Goal: Communication & Community: Answer question/provide support

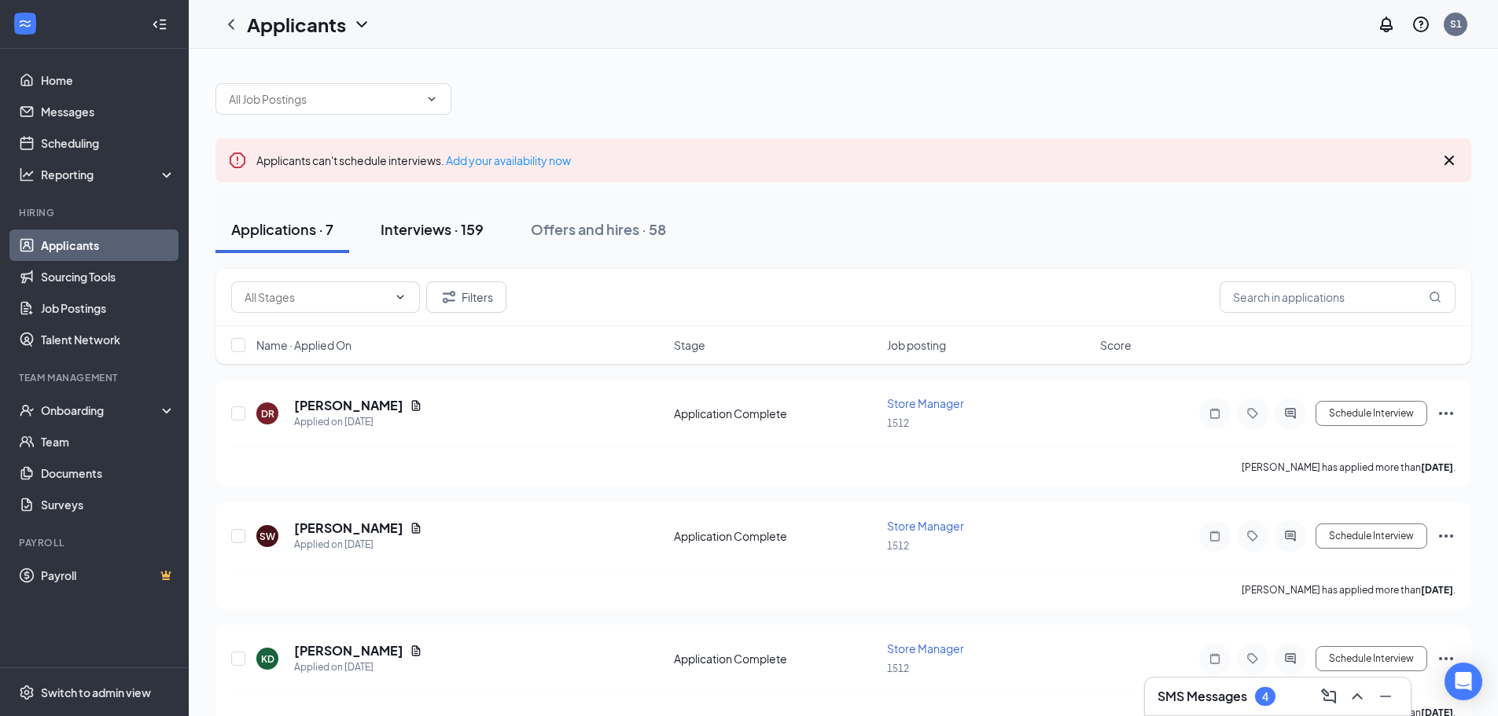
click at [469, 226] on div "Interviews · 159" at bounding box center [431, 229] width 103 height 20
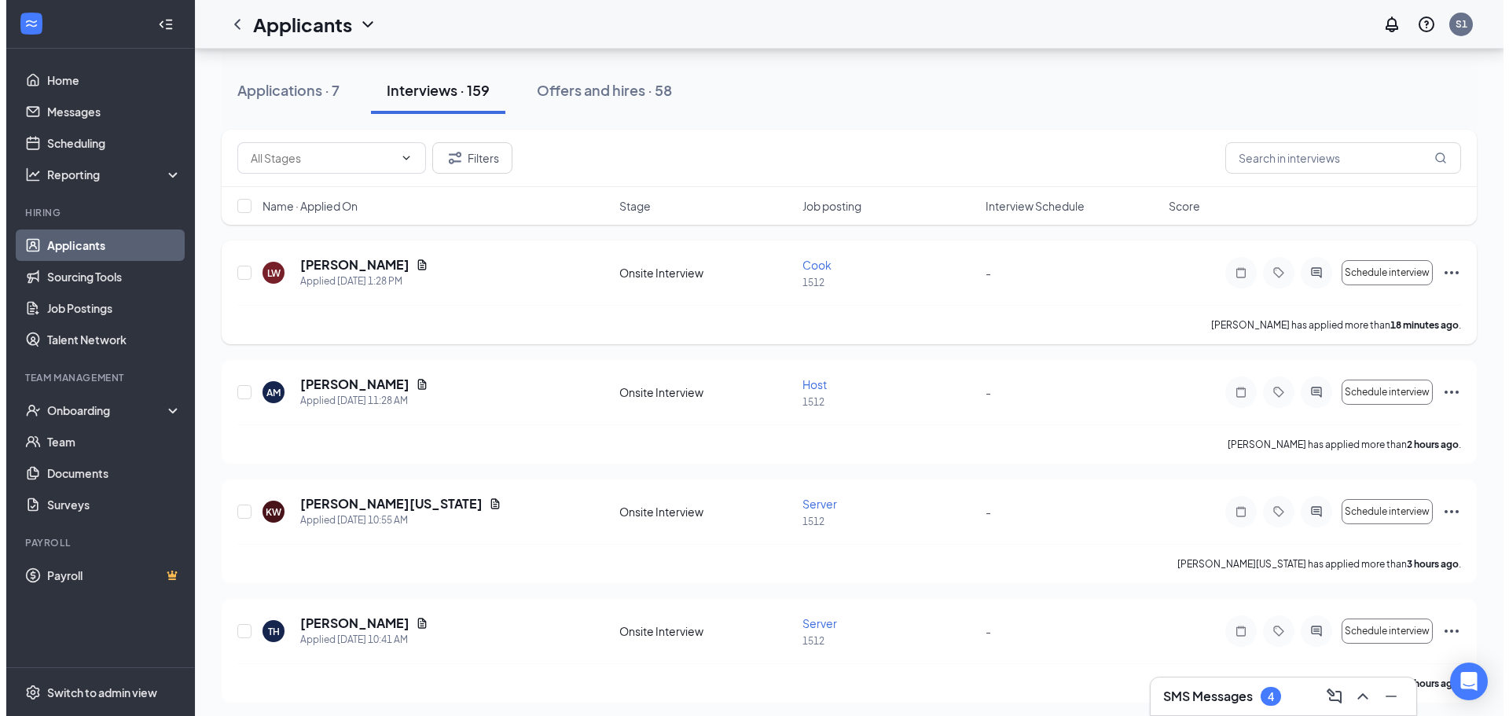
scroll to position [236, 0]
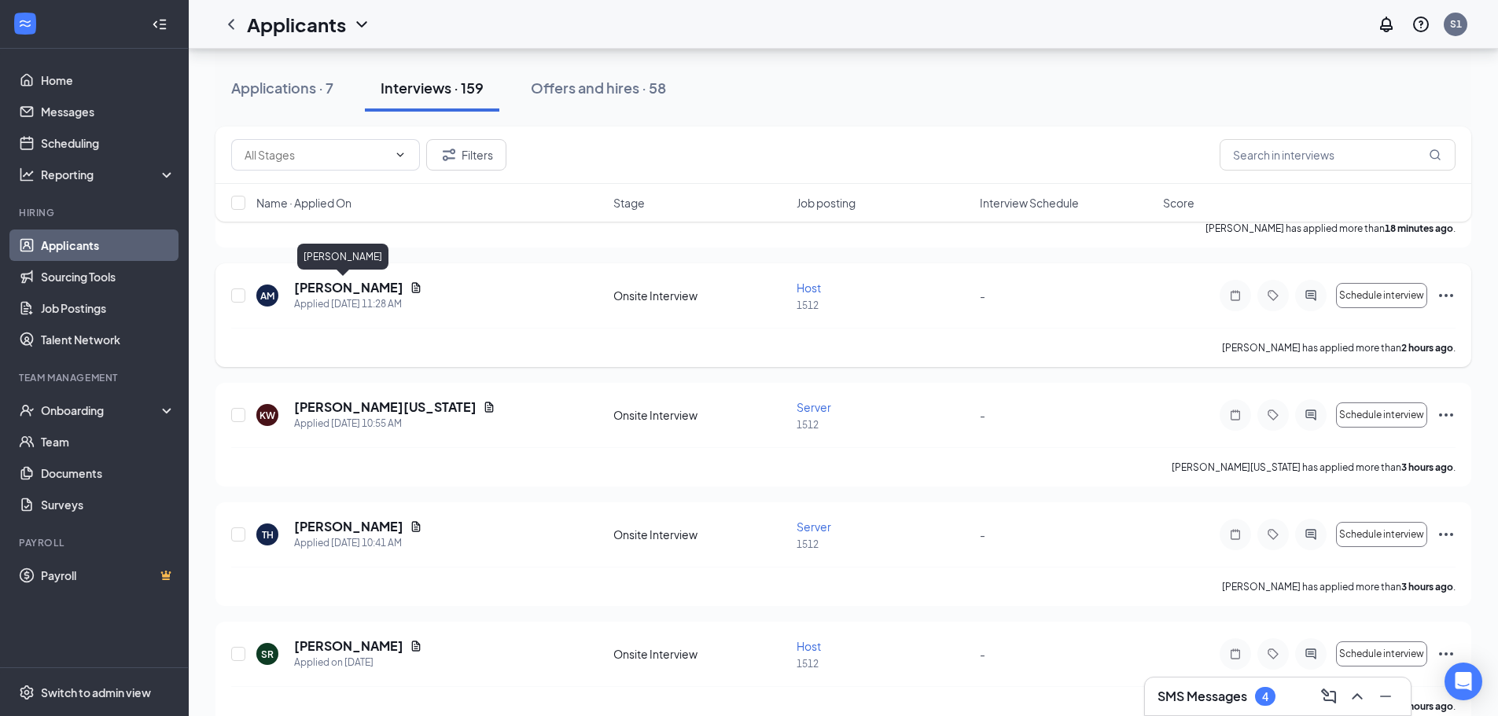
click at [344, 288] on h5 "[PERSON_NAME]" at bounding box center [348, 287] width 109 height 17
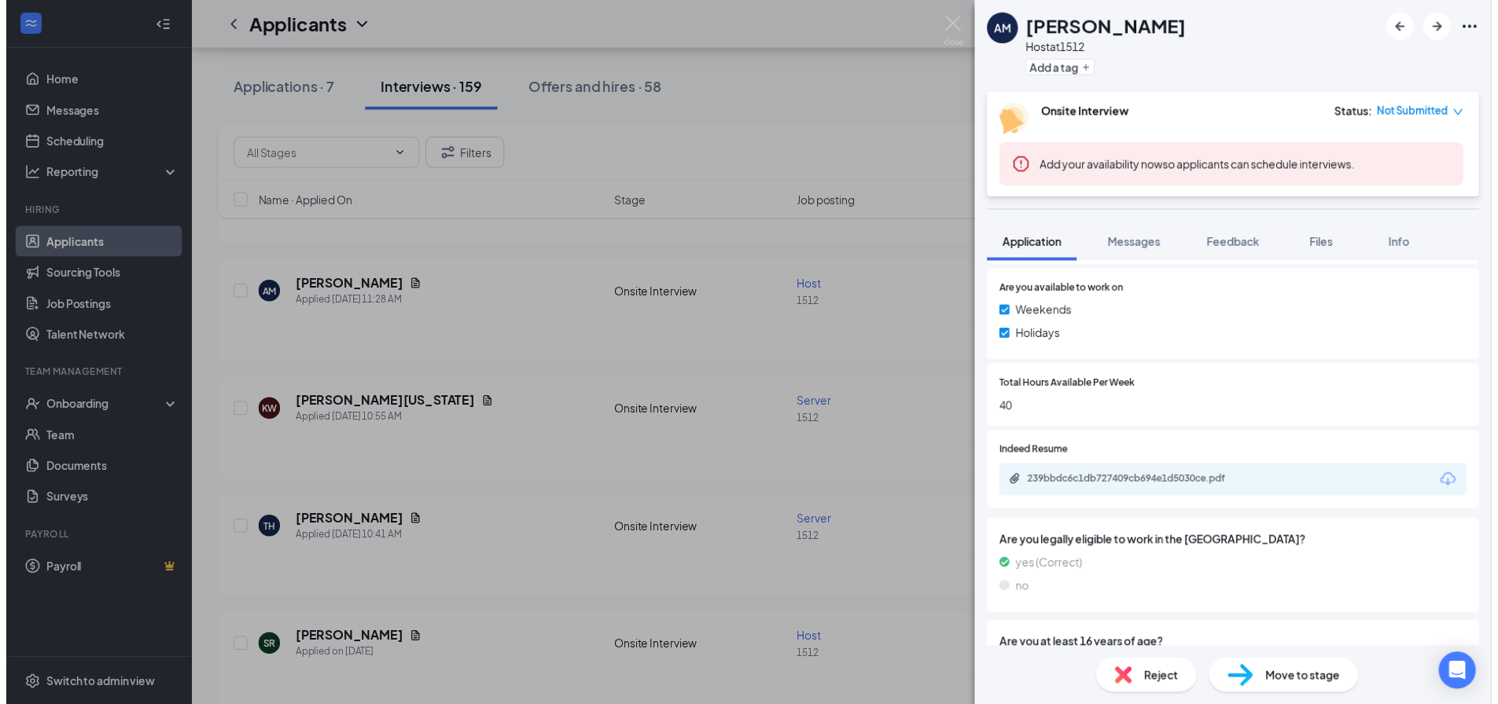
scroll to position [708, 0]
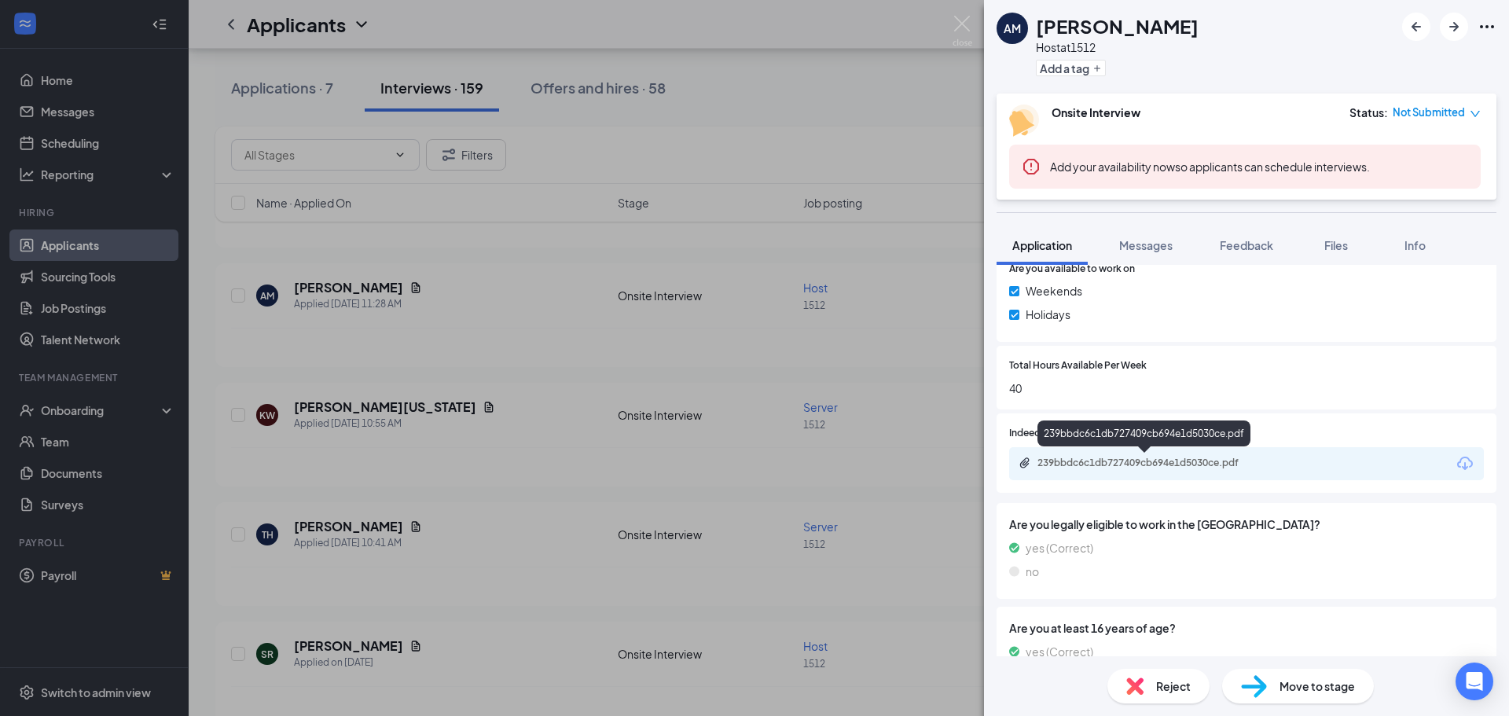
click at [1153, 457] on div "239bbdc6c1db727409cb694e1d5030ce.pdf" at bounding box center [1148, 463] width 220 height 13
click at [472, 307] on div "AM Amira Mills Host at 1512 Add a tag Onsite Interview Status : Not Submitted A…" at bounding box center [754, 358] width 1509 height 716
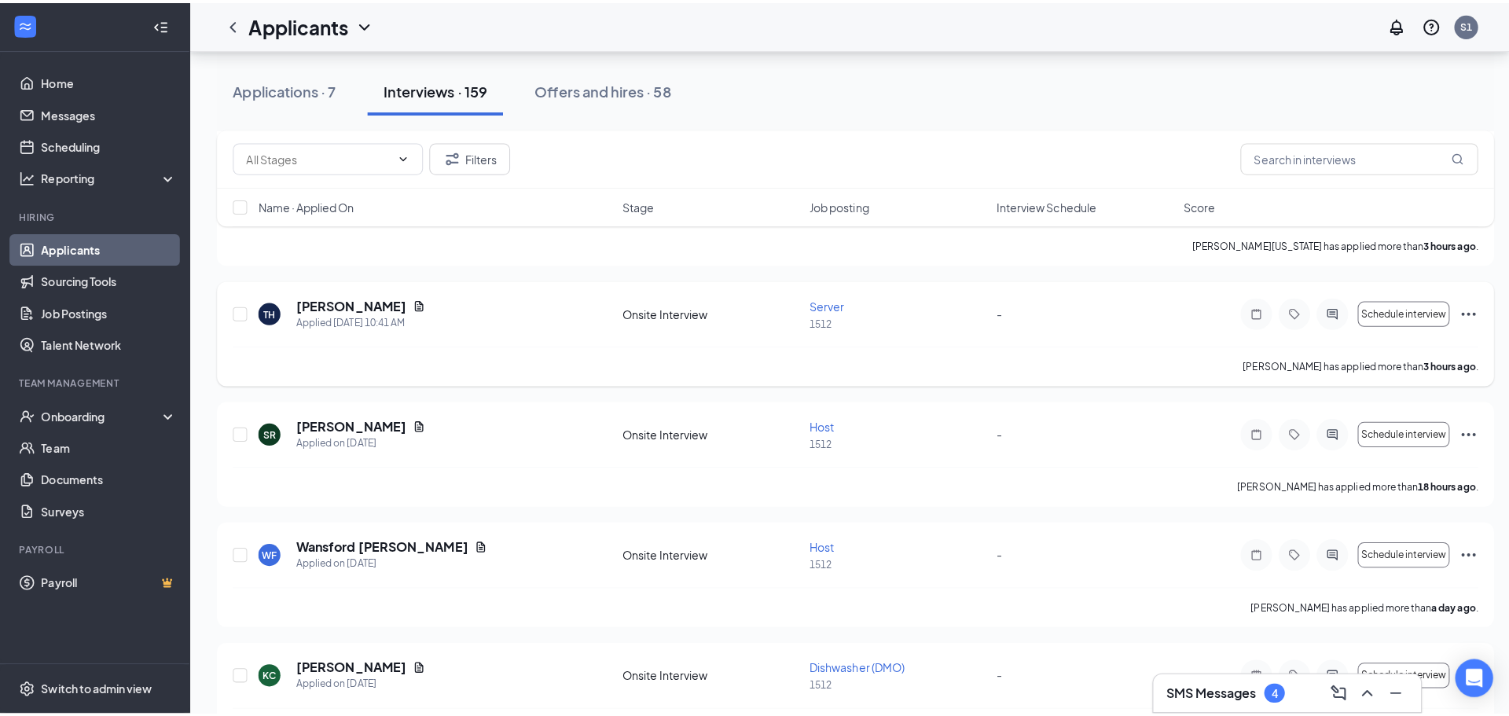
scroll to position [472, 0]
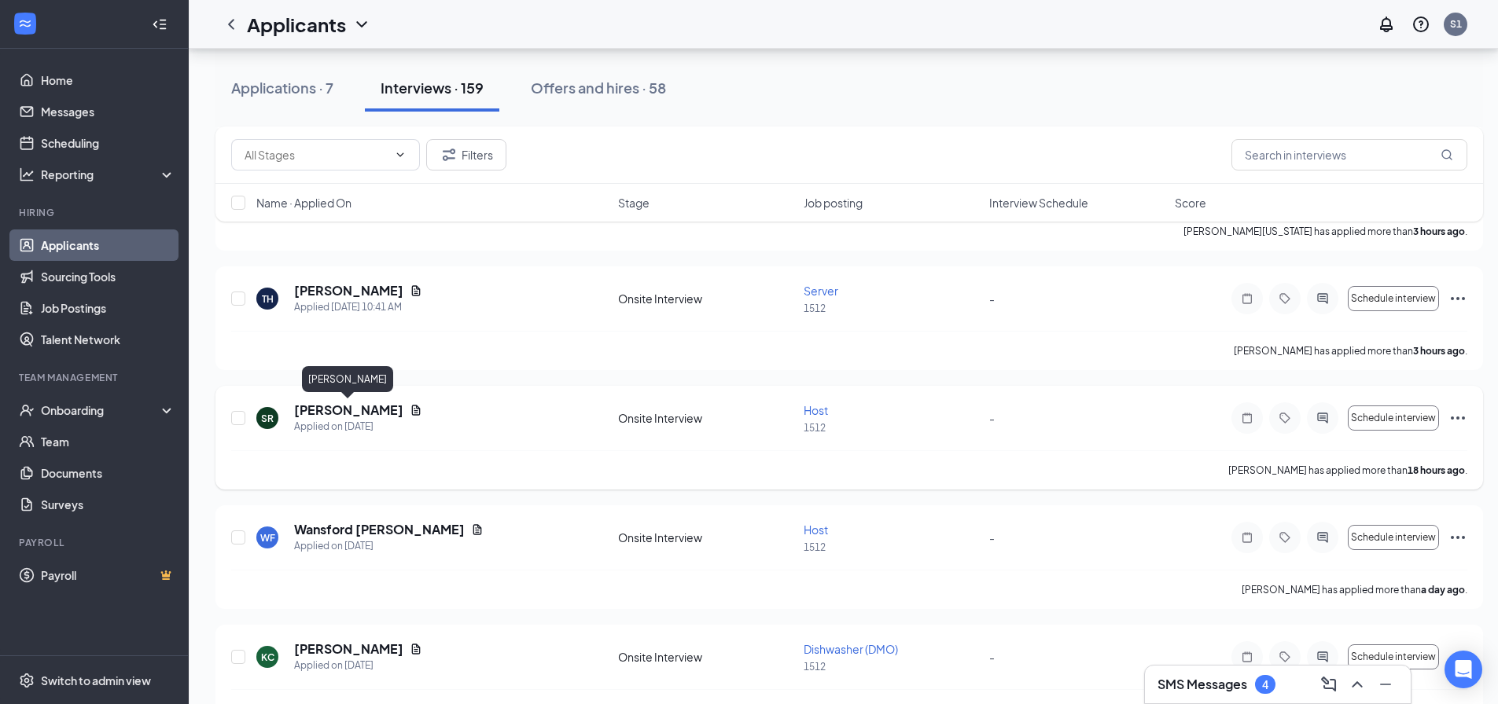
click at [355, 414] on h5 "[PERSON_NAME]" at bounding box center [348, 410] width 109 height 17
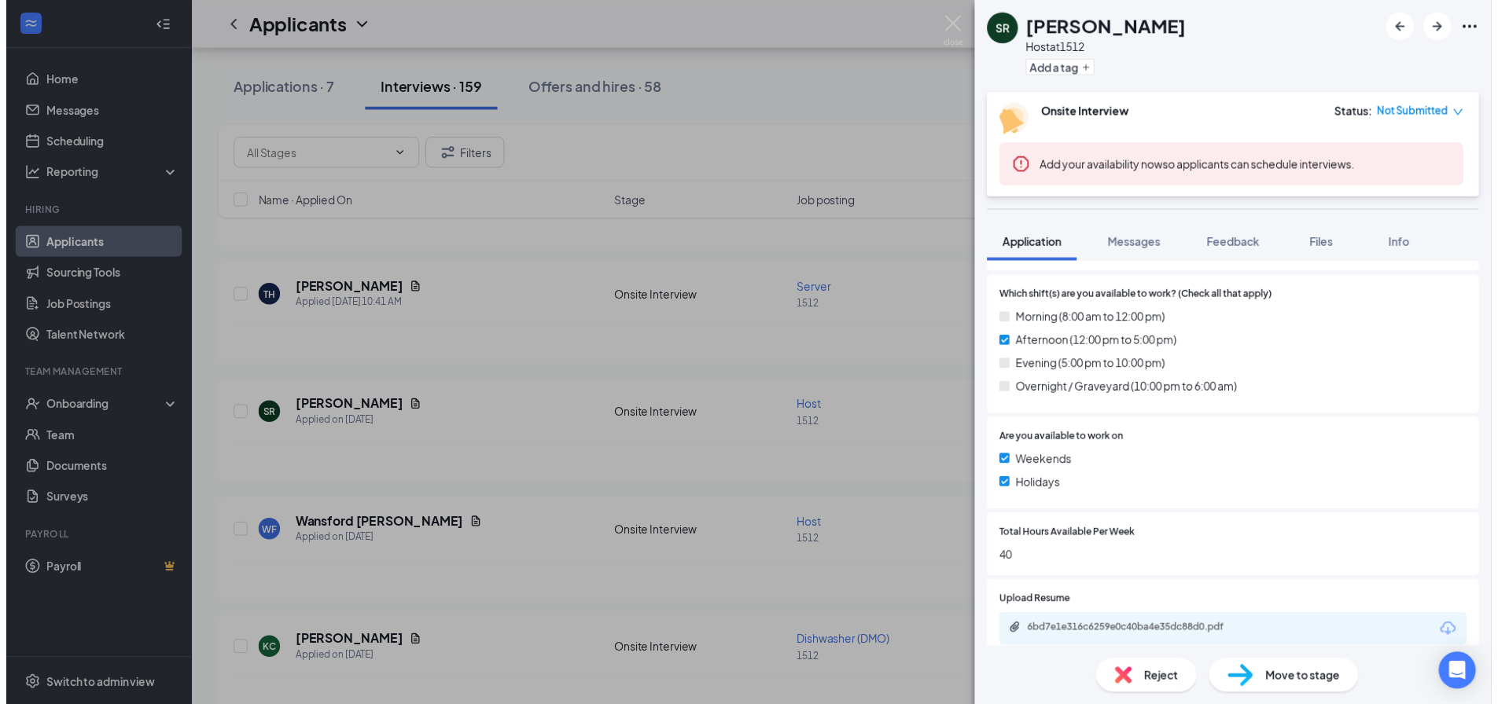
scroll to position [550, 0]
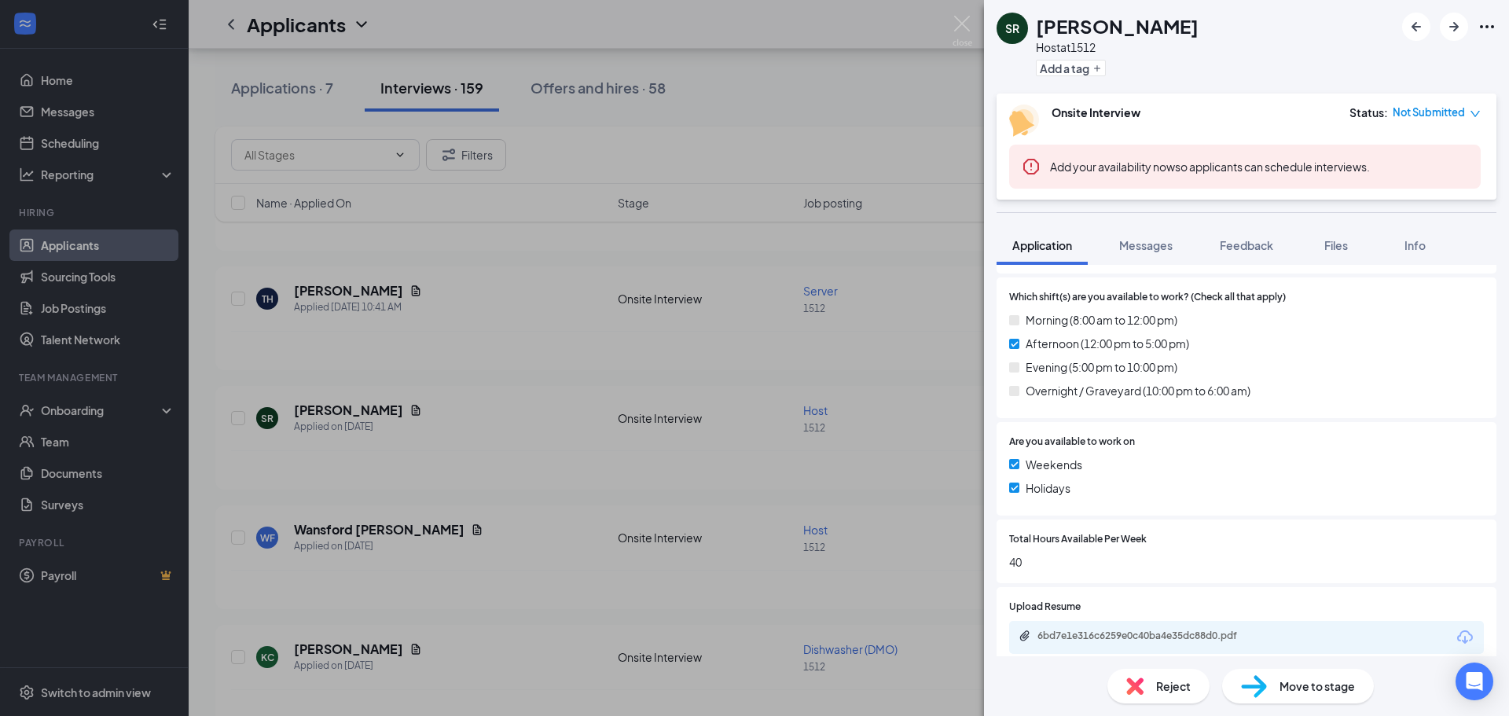
click at [506, 404] on div "SR [PERSON_NAME] Host at 1512 Add a tag Onsite Interview Status : Not Submitted…" at bounding box center [754, 358] width 1509 height 716
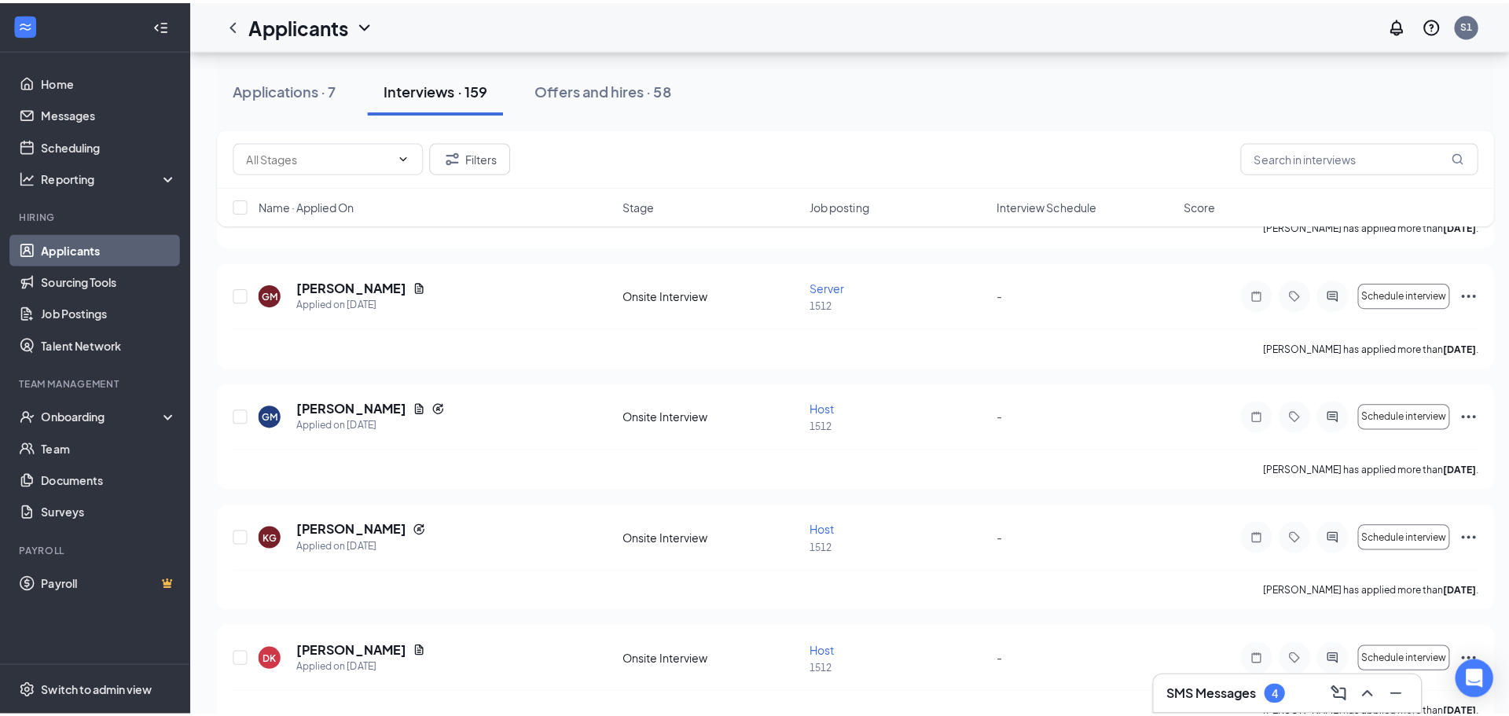
scroll to position [1336, 0]
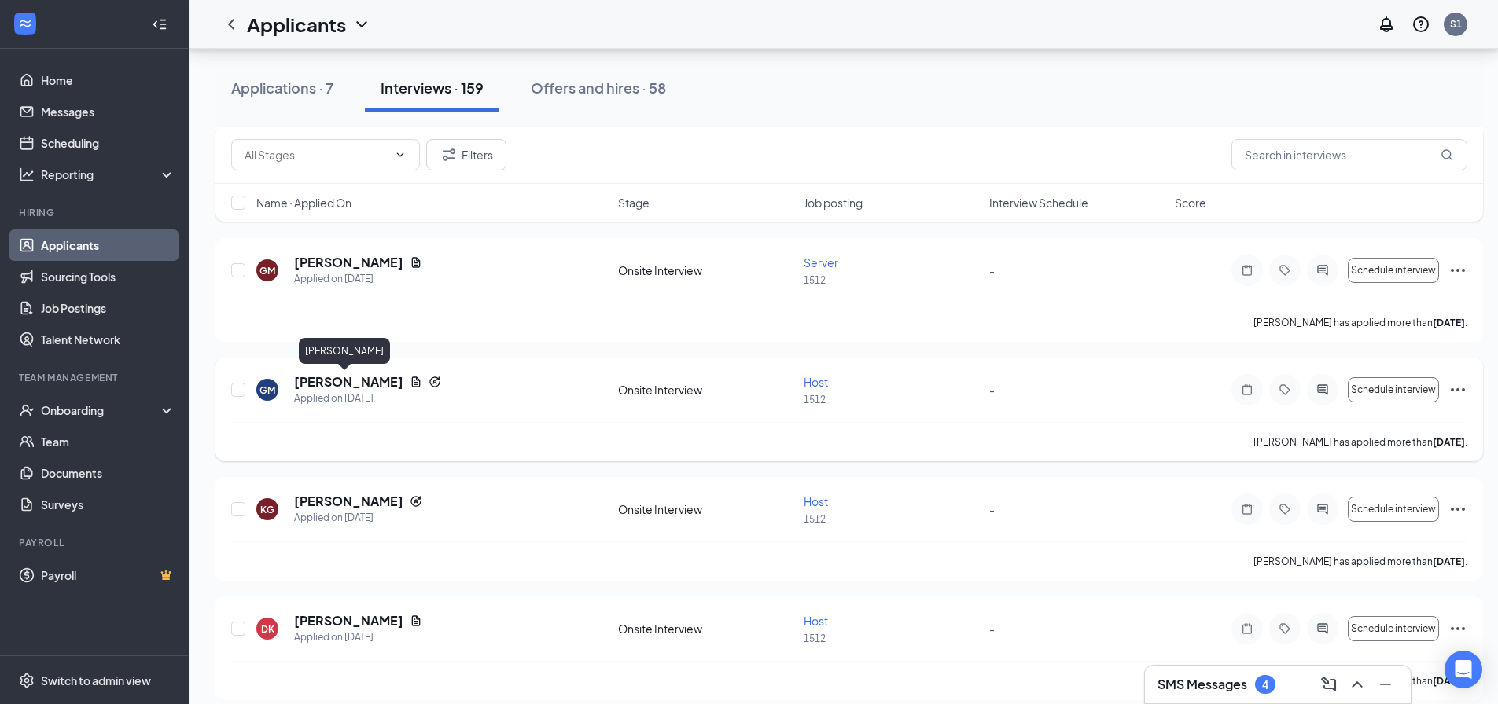
click at [328, 380] on h5 "[PERSON_NAME]" at bounding box center [348, 381] width 109 height 17
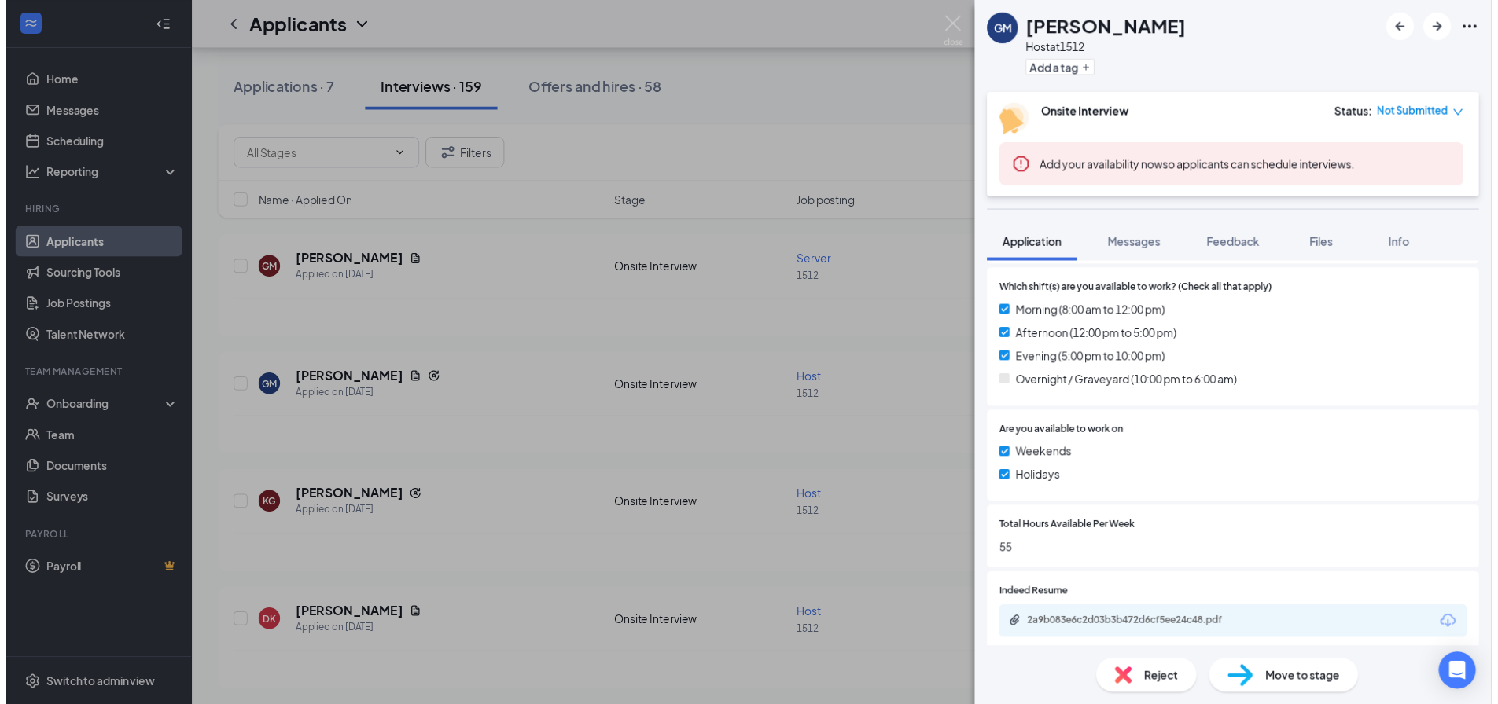
scroll to position [629, 0]
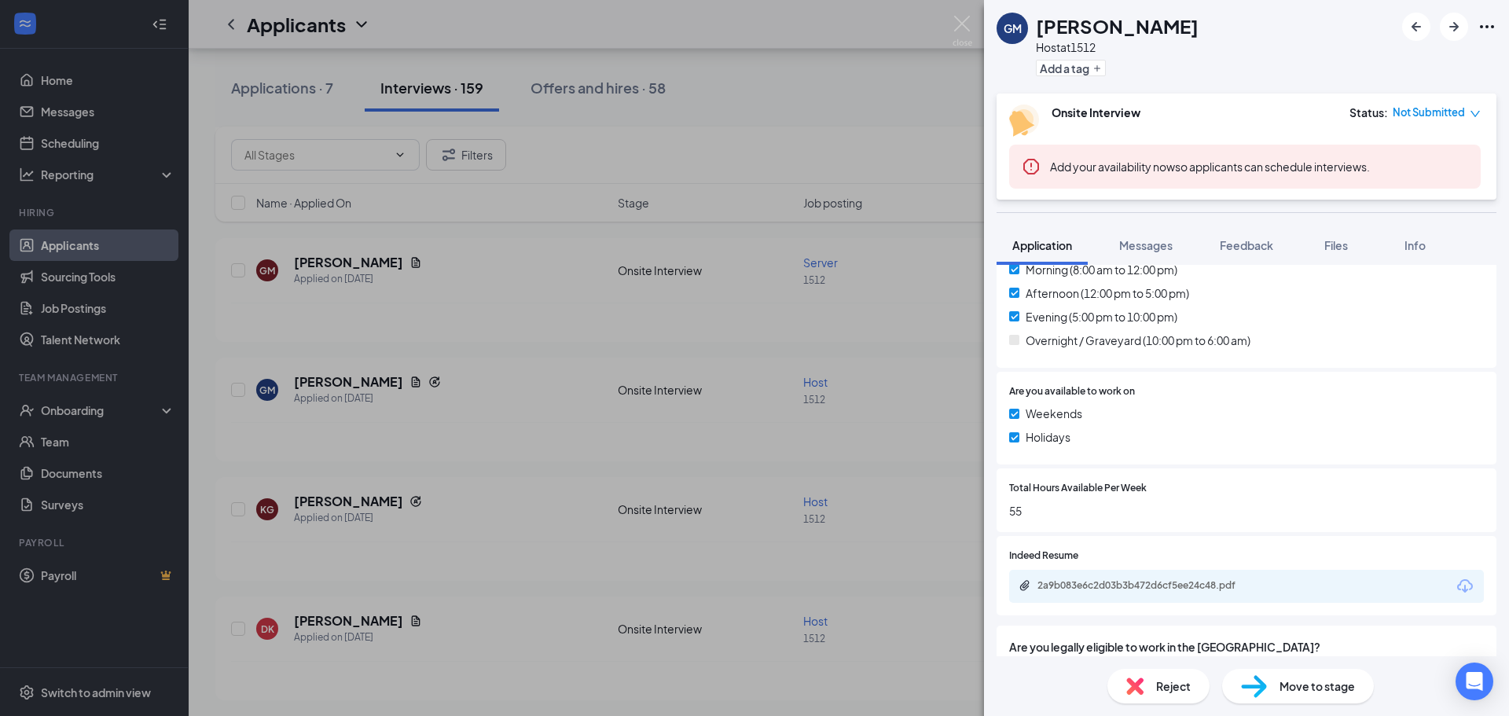
click at [618, 419] on div "GM Gino Monaco Host at 1512 Add a tag Onsite Interview Status : Not Submitted A…" at bounding box center [754, 358] width 1509 height 716
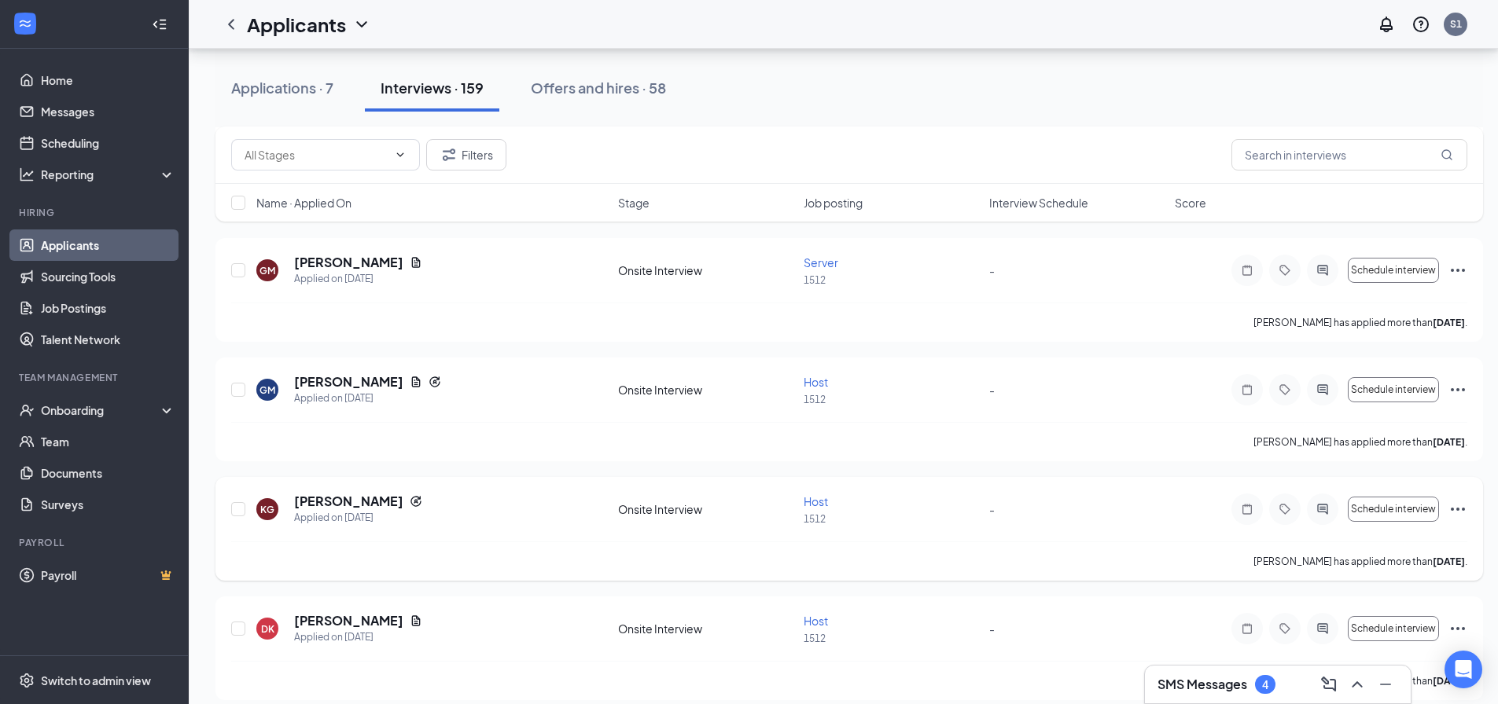
click at [821, 496] on span "Host" at bounding box center [815, 501] width 24 height 14
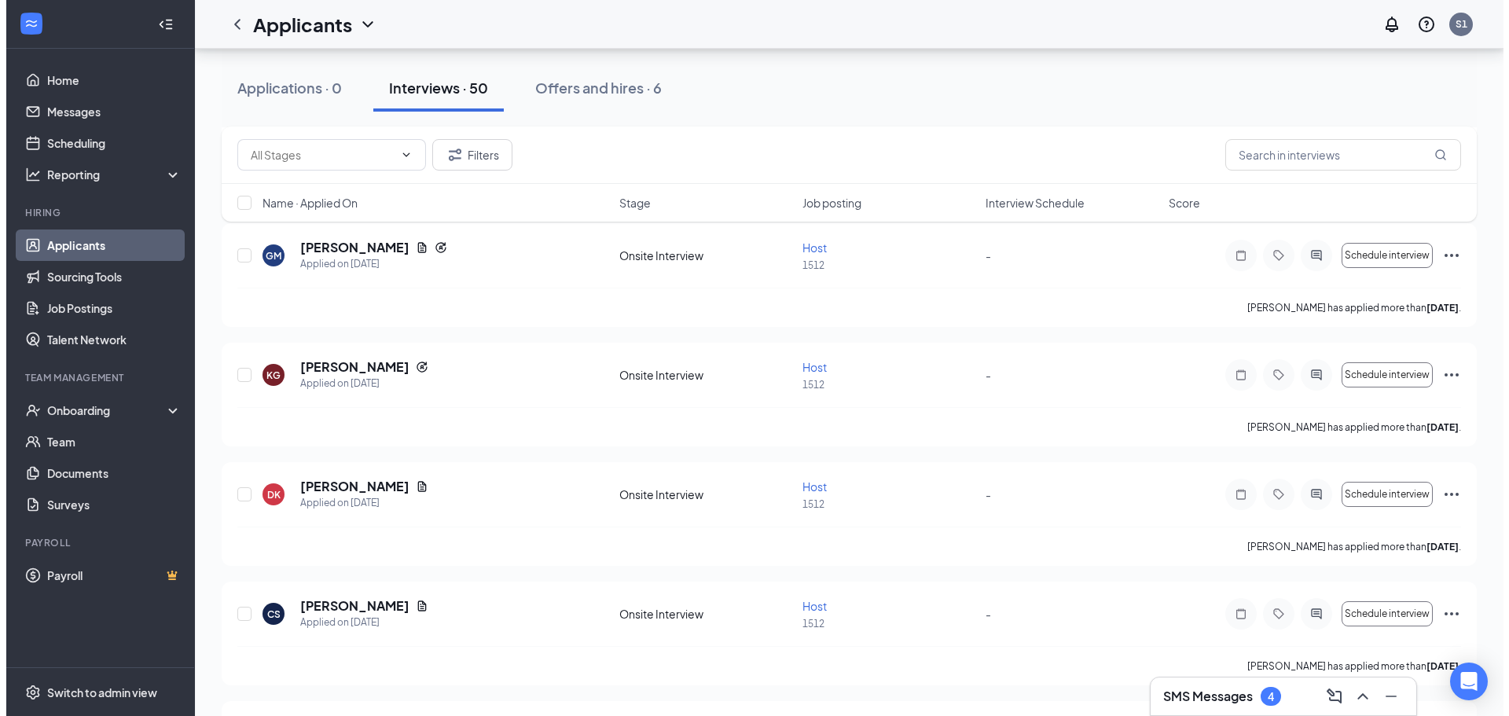
scroll to position [550, 0]
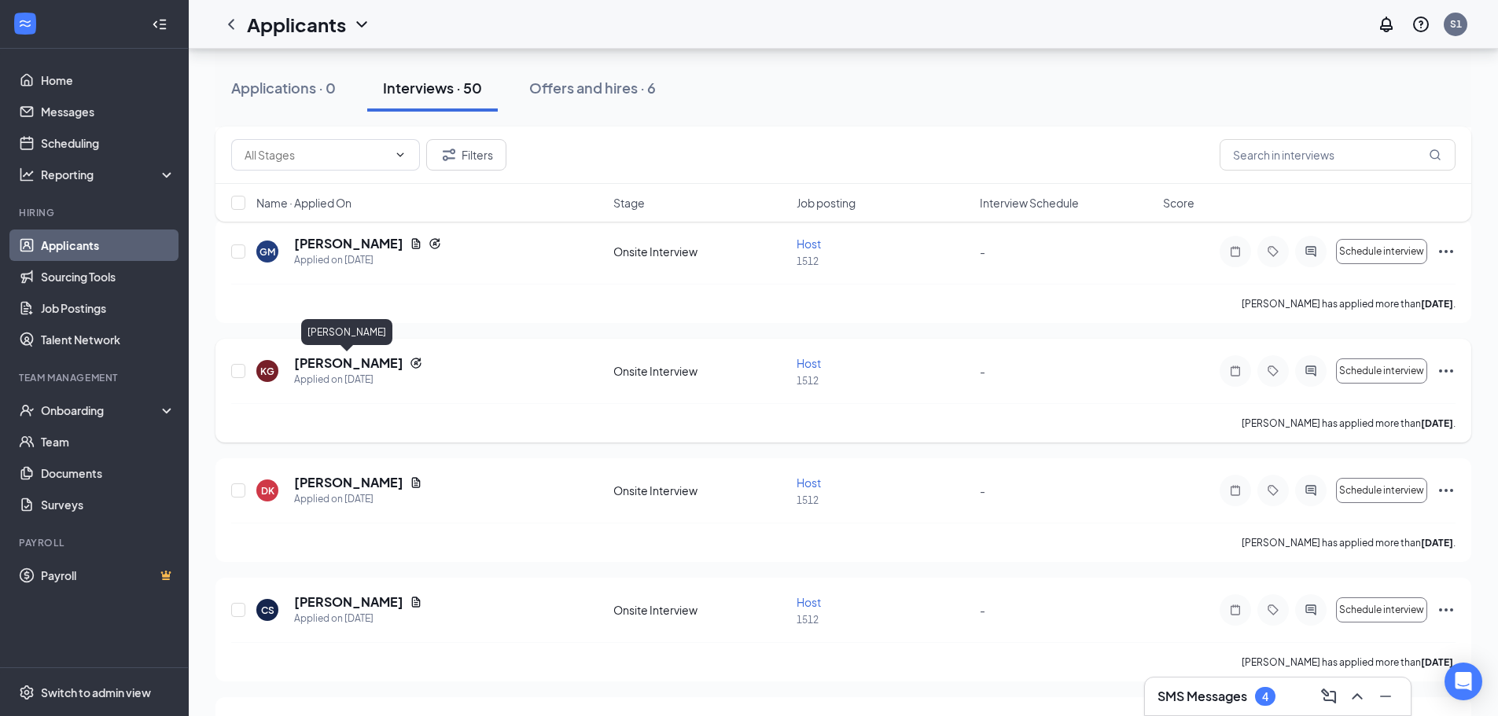
click at [349, 365] on h5 "[PERSON_NAME]" at bounding box center [348, 363] width 109 height 17
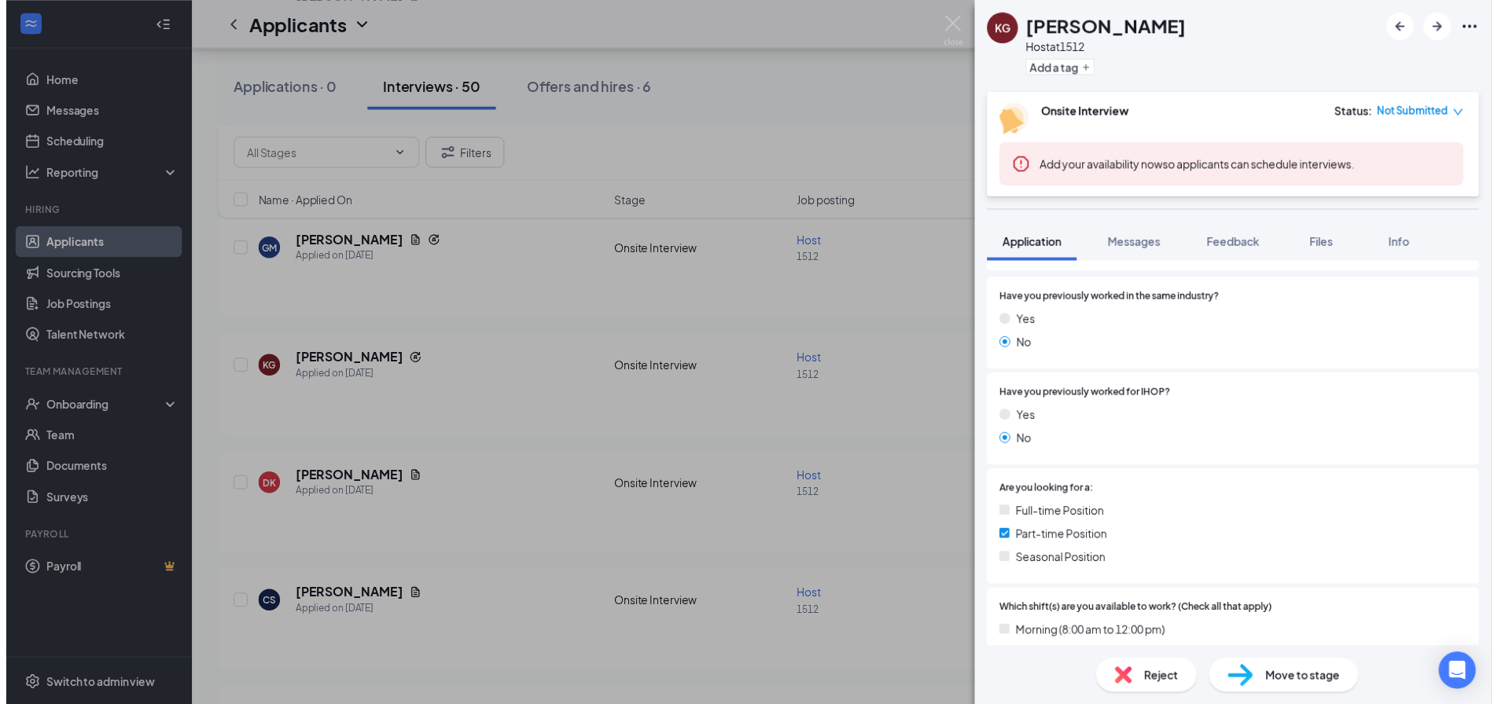
scroll to position [236, 0]
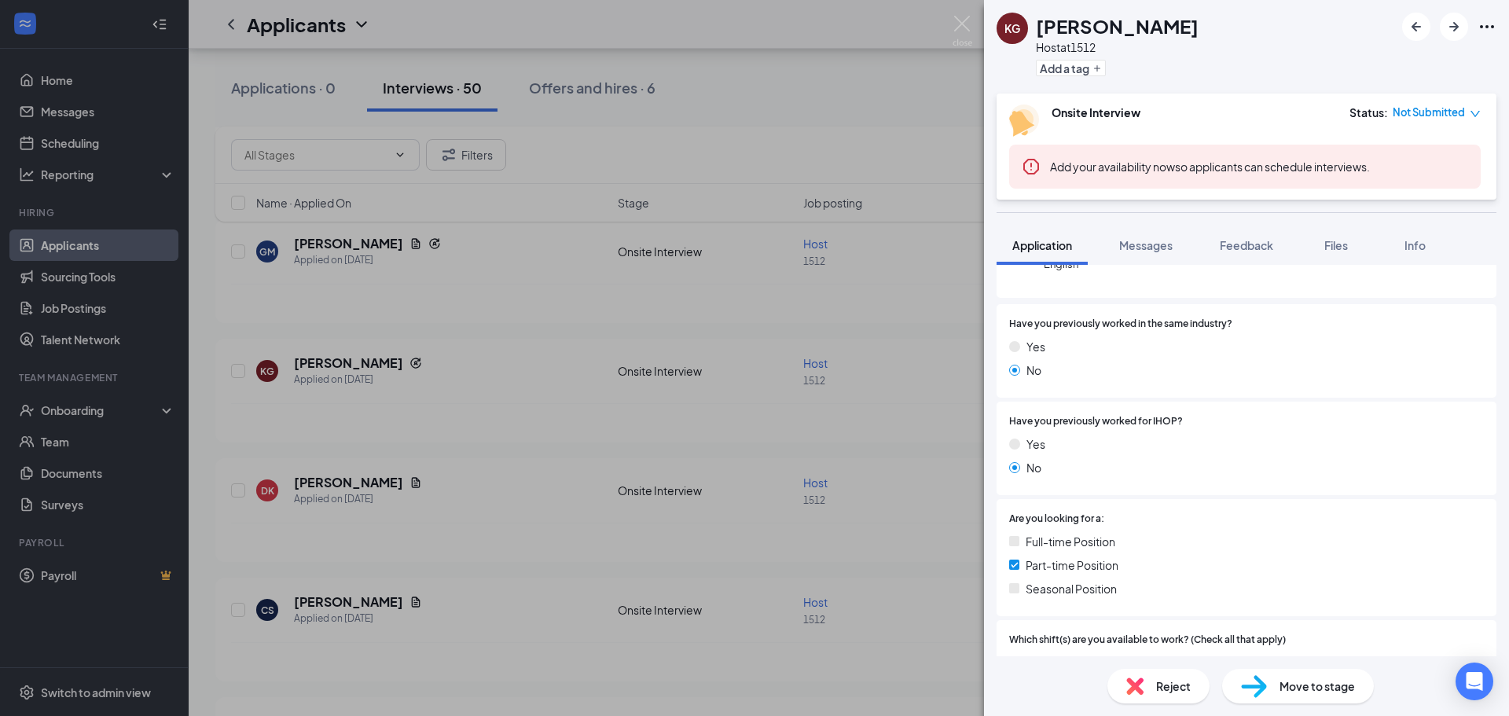
click at [570, 430] on div "KG Karmen Gerlach Host at 1512 Add a tag Onsite Interview Status : Not Submitte…" at bounding box center [754, 358] width 1509 height 716
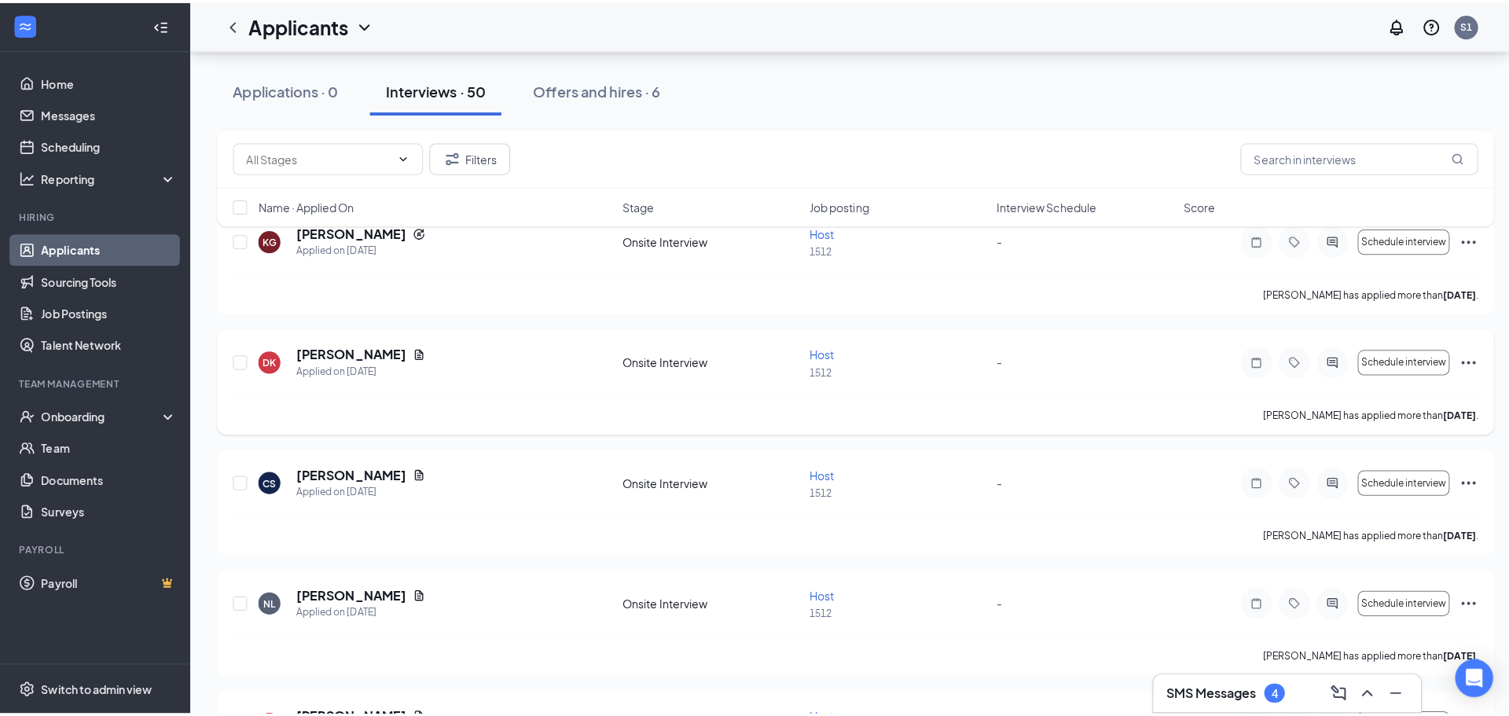
scroll to position [708, 0]
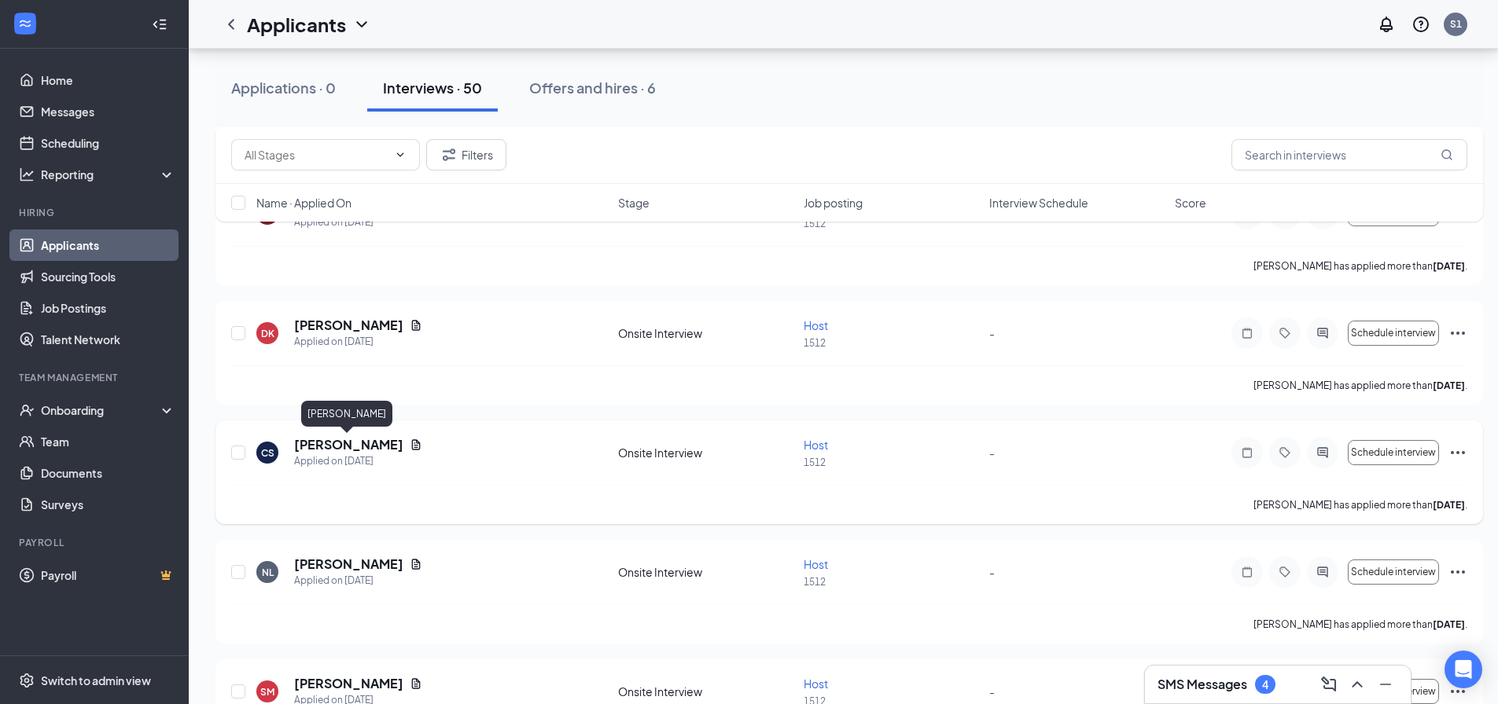
click at [351, 443] on h5 "[PERSON_NAME]" at bounding box center [348, 444] width 109 height 17
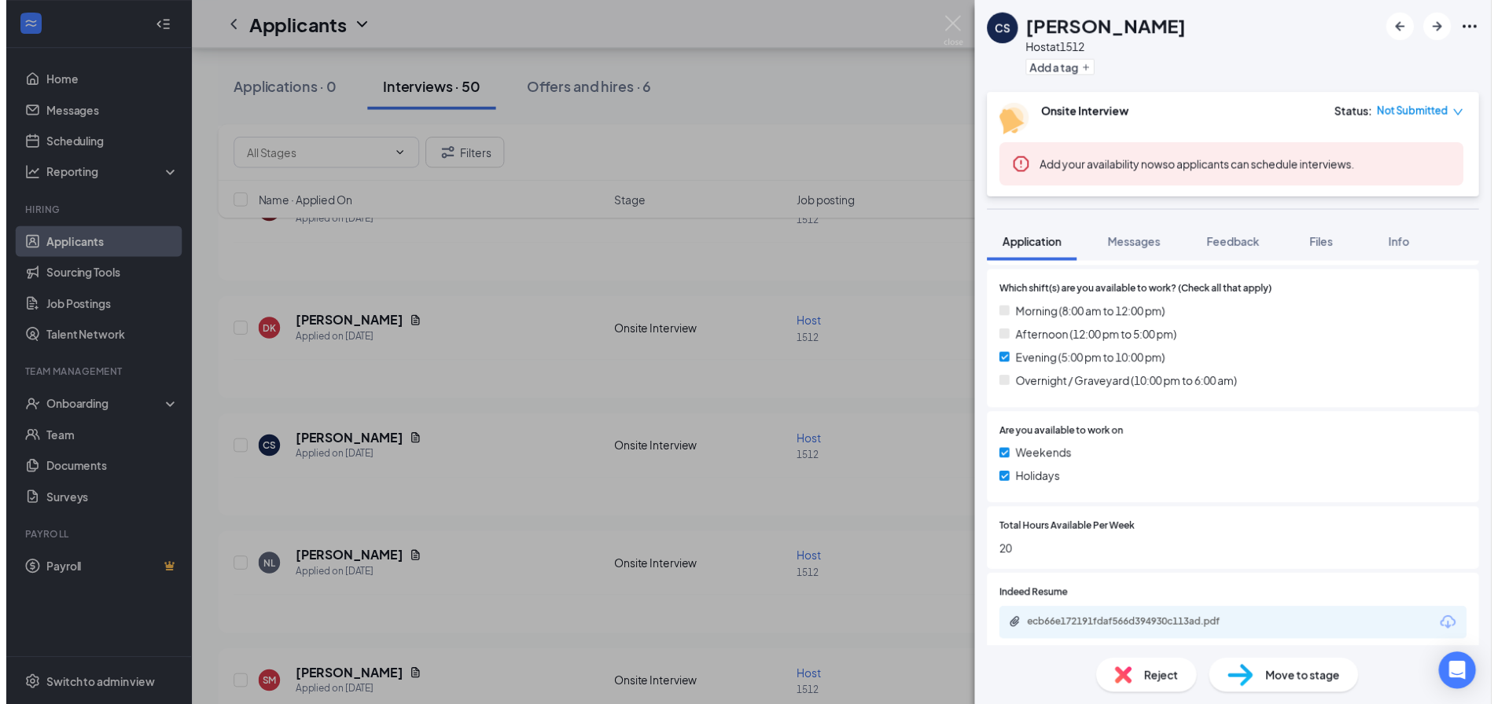
scroll to position [550, 0]
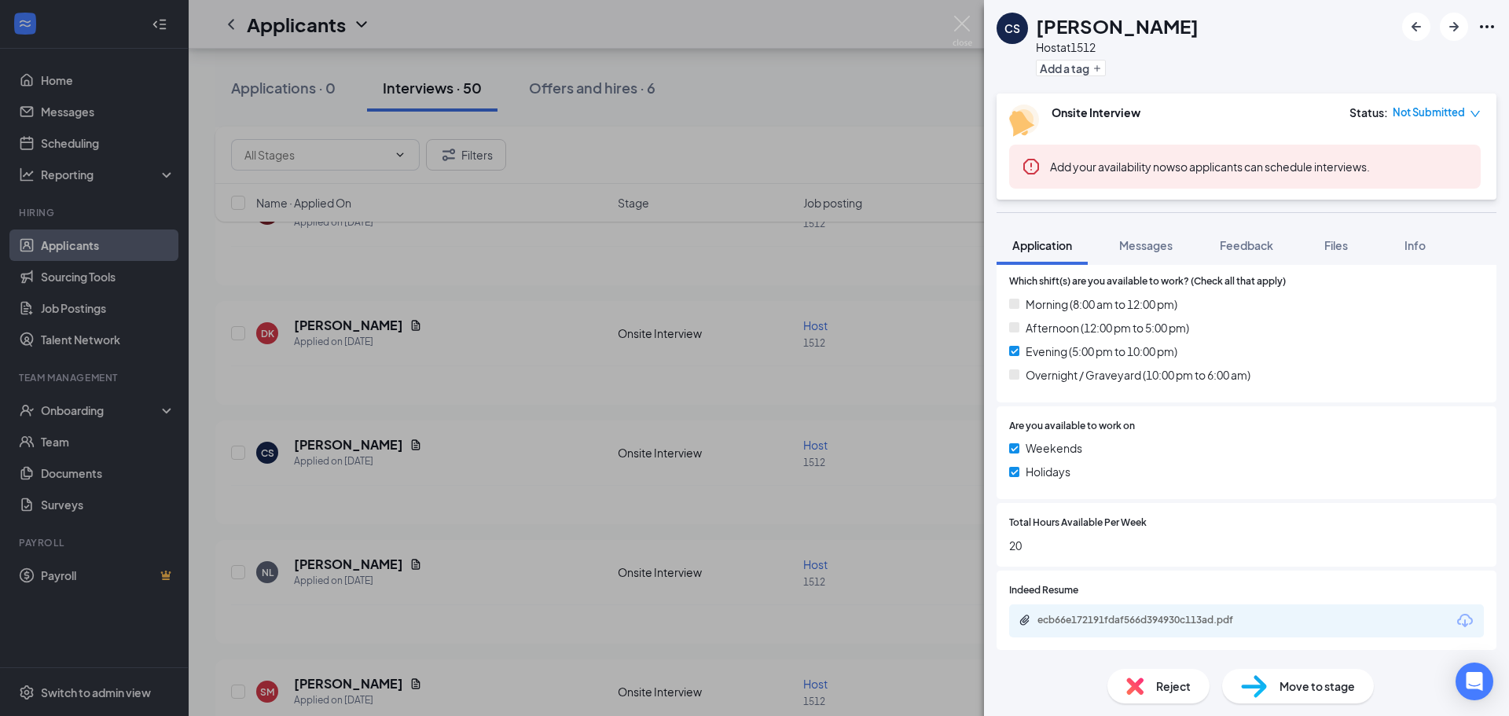
click at [581, 489] on div "CS Cheyanna Steer Host at 1512 Add a tag Onsite Interview Status : Not Submitte…" at bounding box center [754, 358] width 1509 height 716
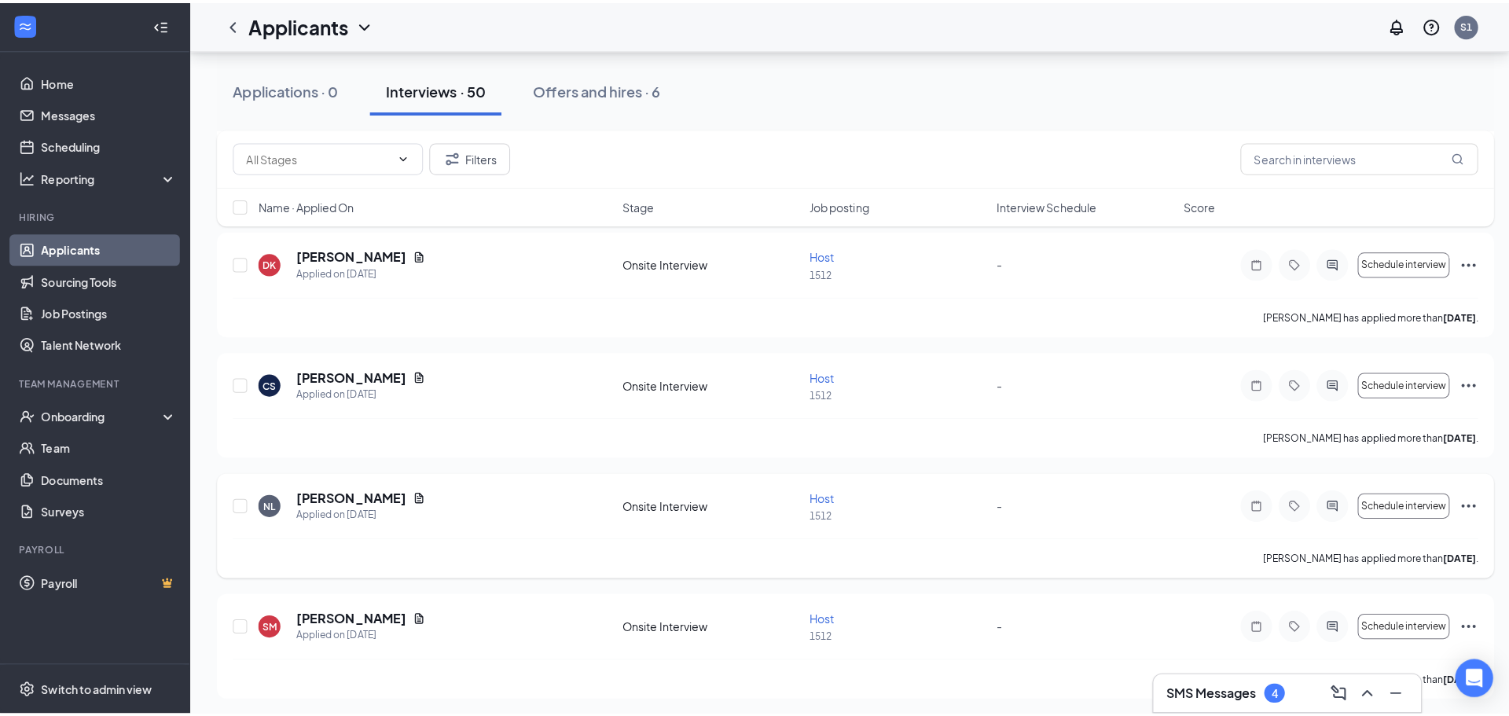
scroll to position [1022, 0]
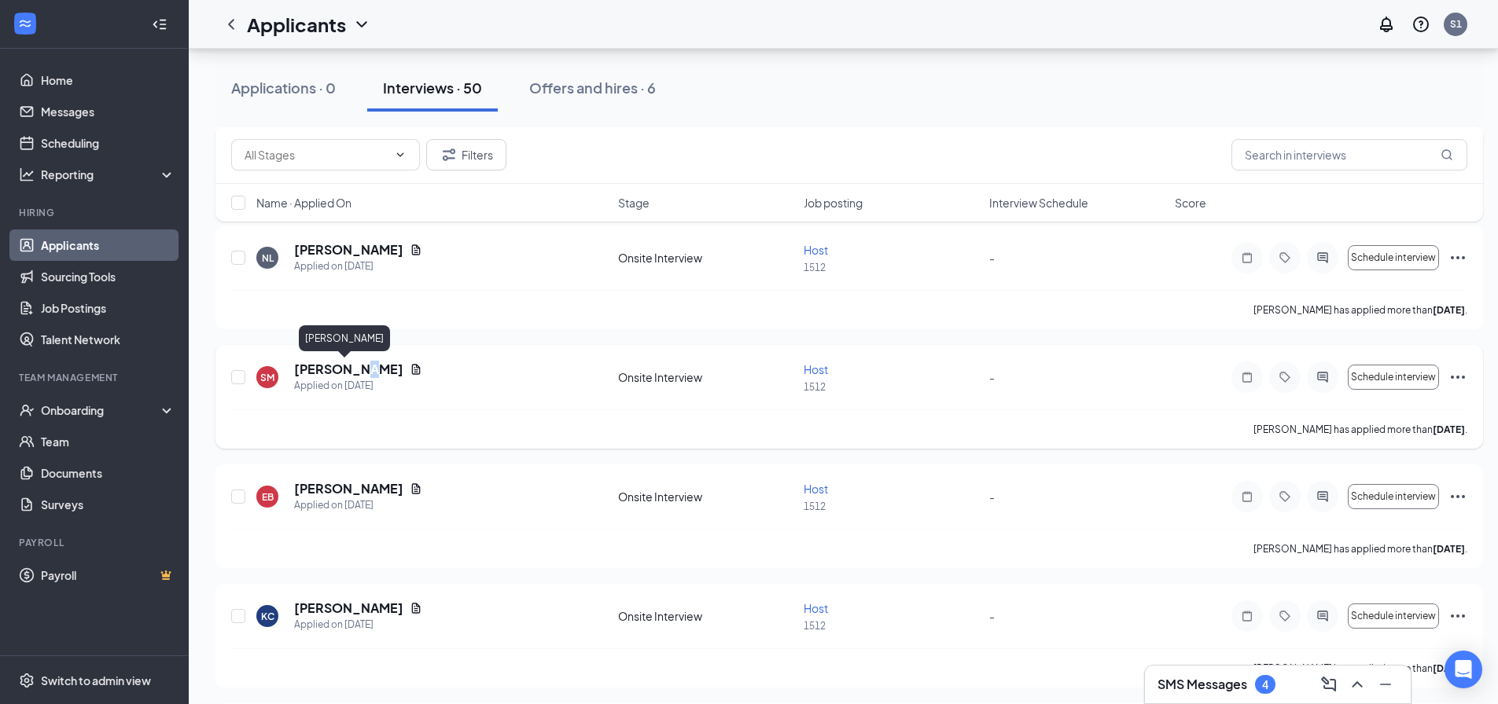
click at [360, 367] on h5 "[PERSON_NAME]" at bounding box center [348, 369] width 109 height 17
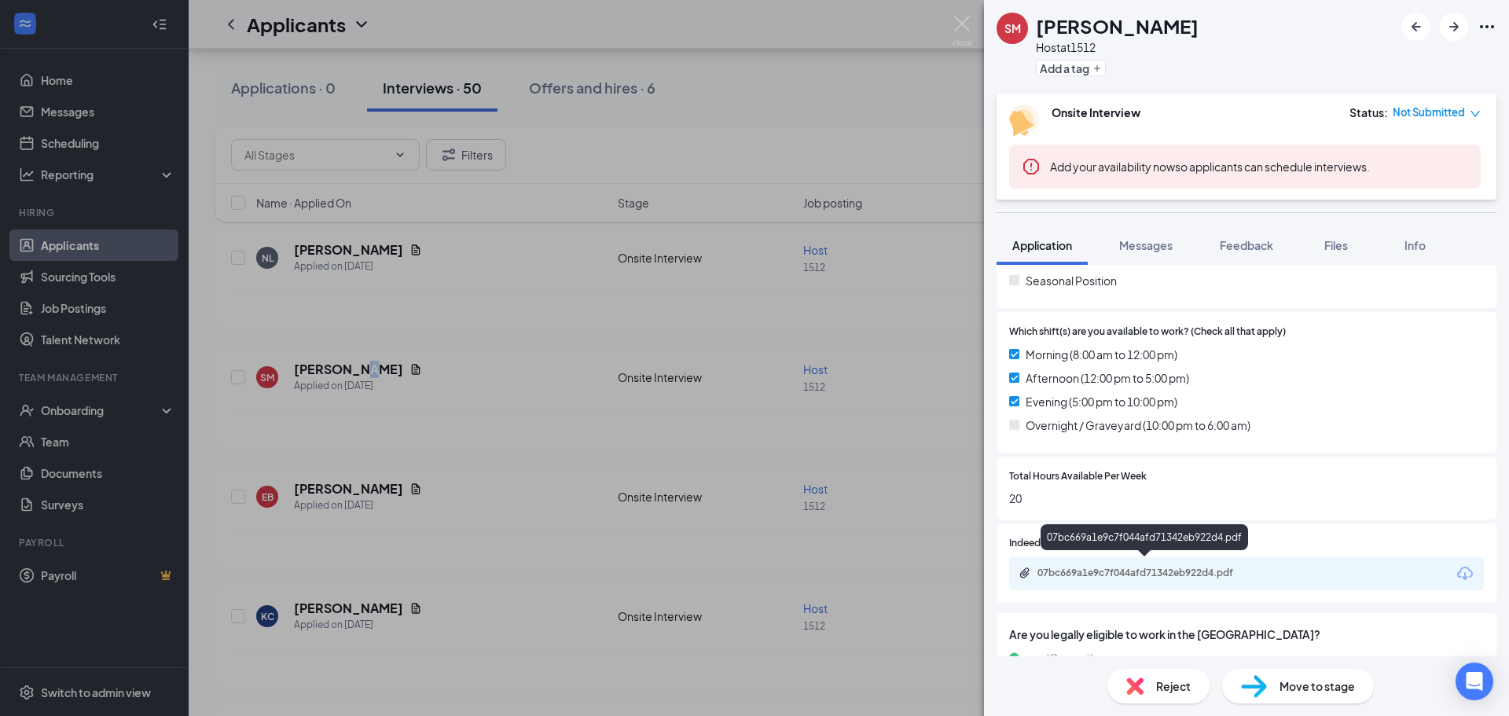
scroll to position [550, 0]
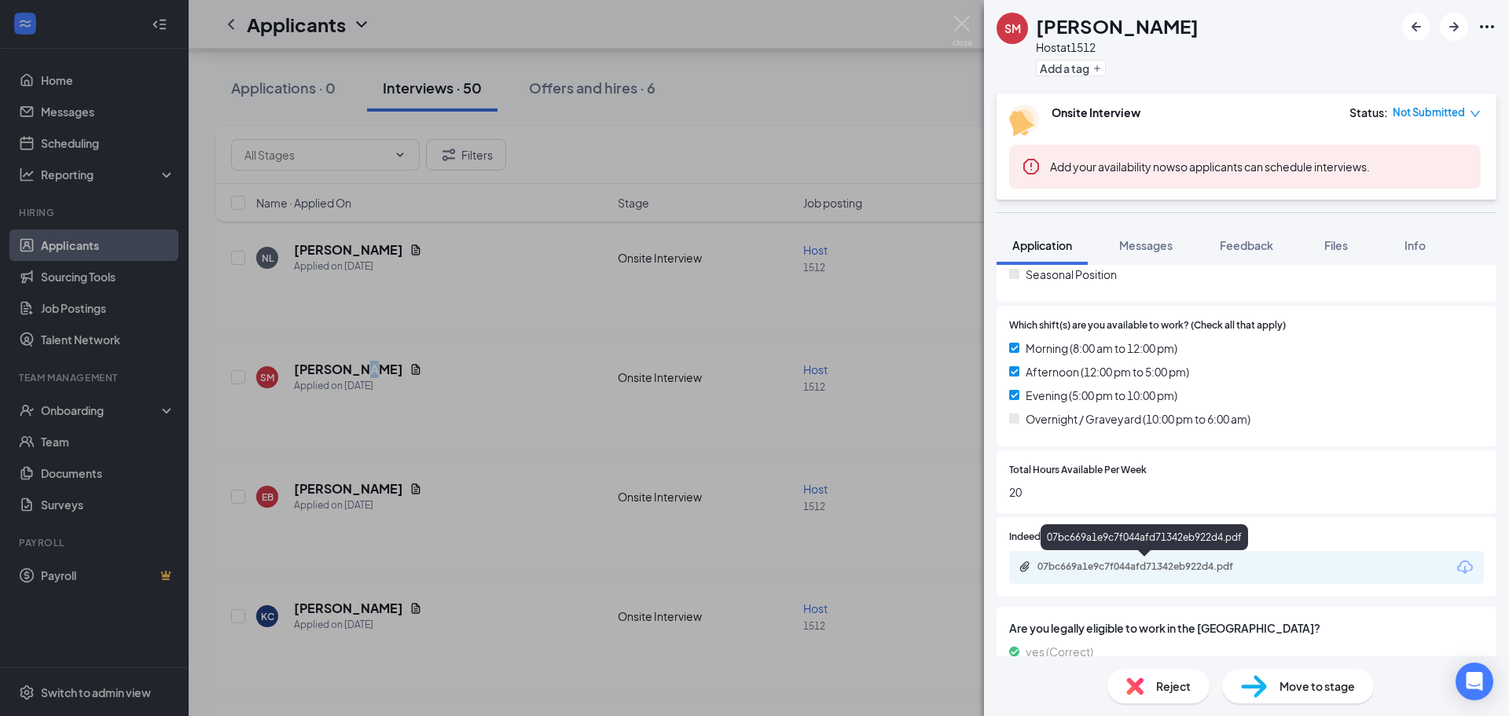
click at [1167, 567] on div "07bc669a1e9c7f044afd71342eb922d4.pdf" at bounding box center [1148, 567] width 220 height 13
click at [449, 347] on div "SM Stacey Mejia Host at 1512 Add a tag Onsite Interview Status : Not Submitted …" at bounding box center [754, 358] width 1509 height 716
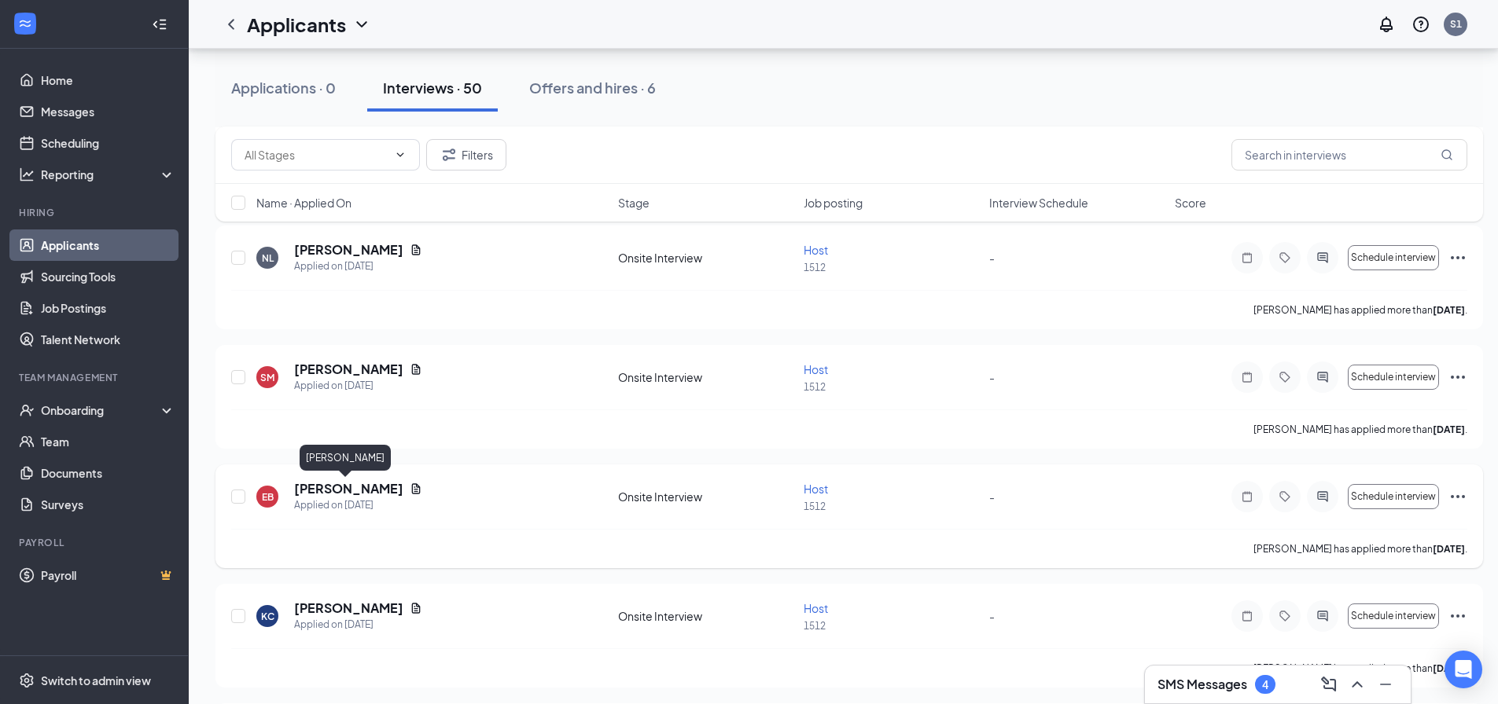
click at [340, 486] on h5 "[PERSON_NAME]" at bounding box center [348, 488] width 109 height 17
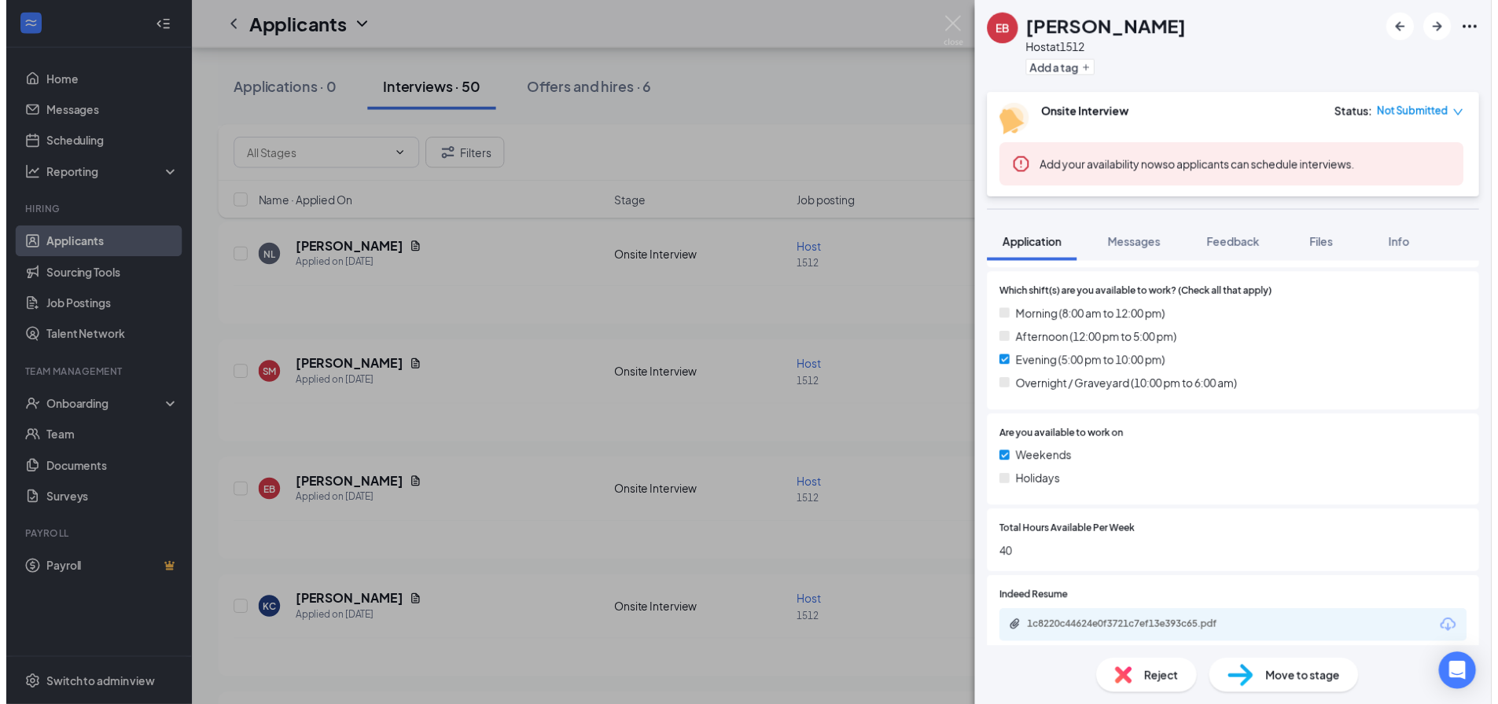
scroll to position [629, 0]
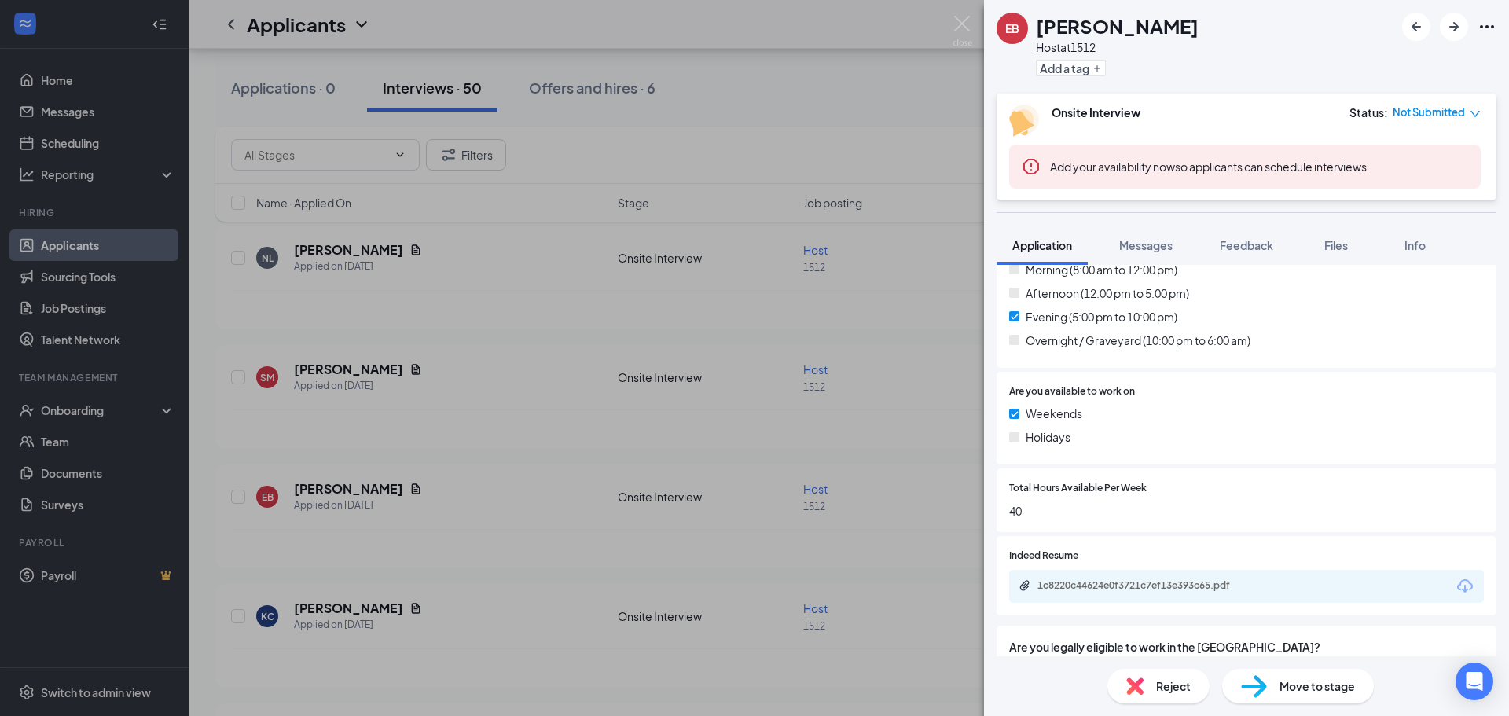
click at [697, 436] on div "EB Emily Bedwell Host at 1512 Add a tag Onsite Interview Status : Not Submitted…" at bounding box center [754, 358] width 1509 height 716
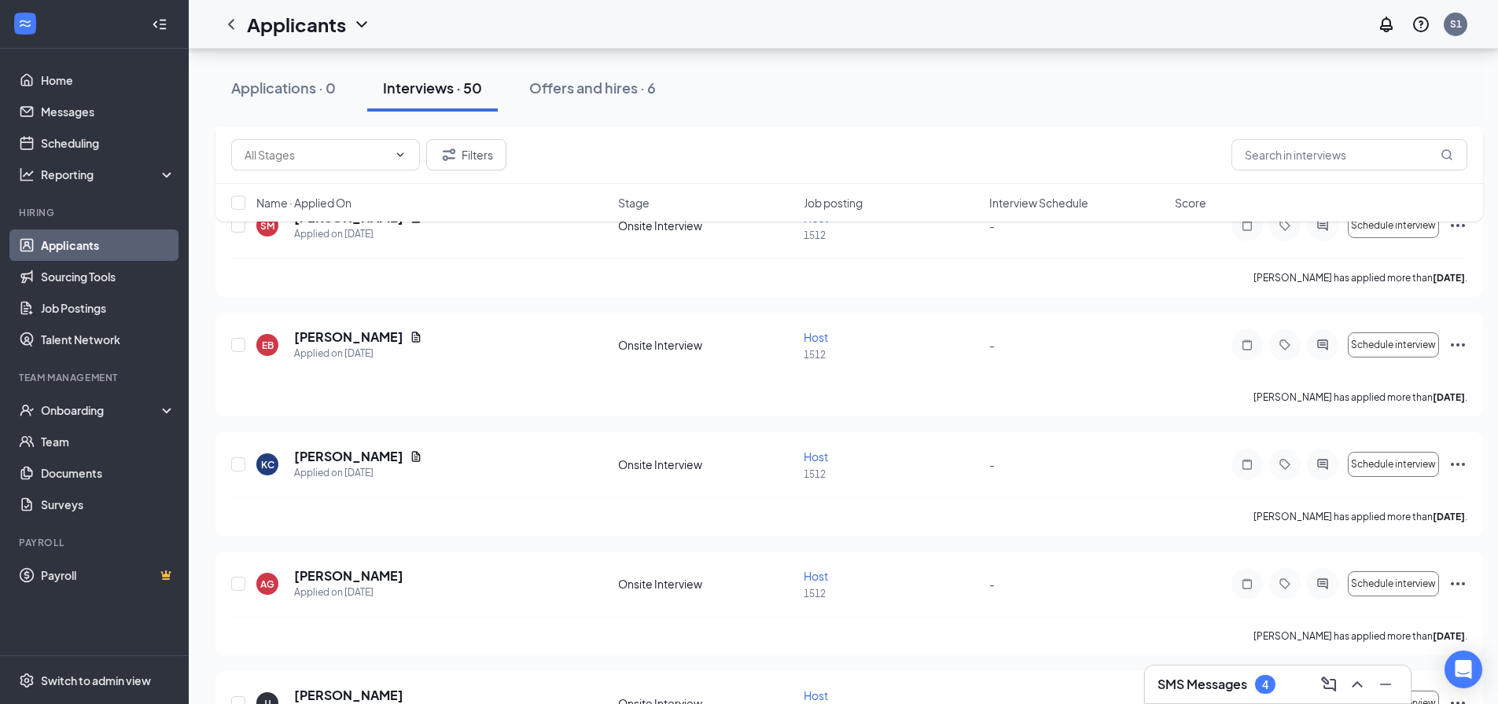
scroll to position [1179, 0]
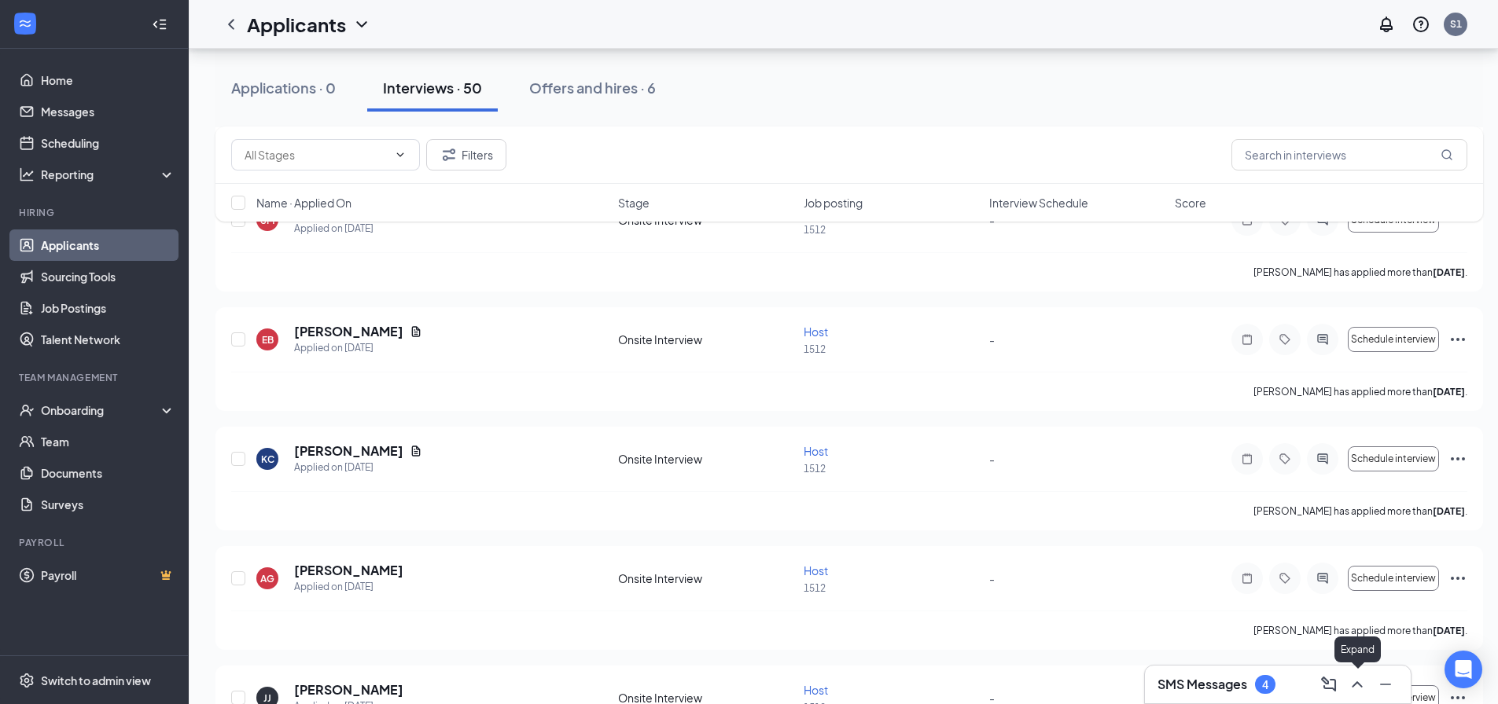
click at [1358, 681] on icon "ChevronUp" at bounding box center [1356, 684] width 19 height 19
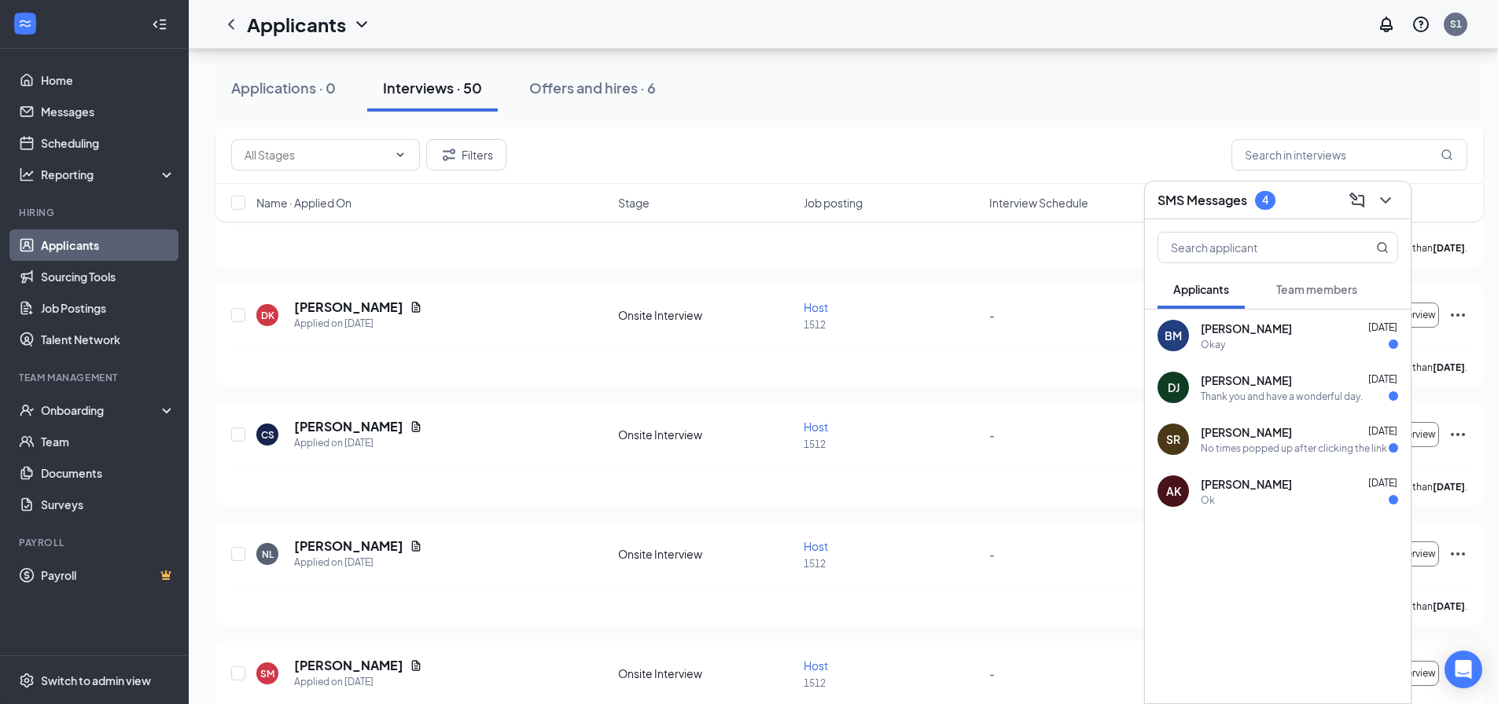
scroll to position [708, 0]
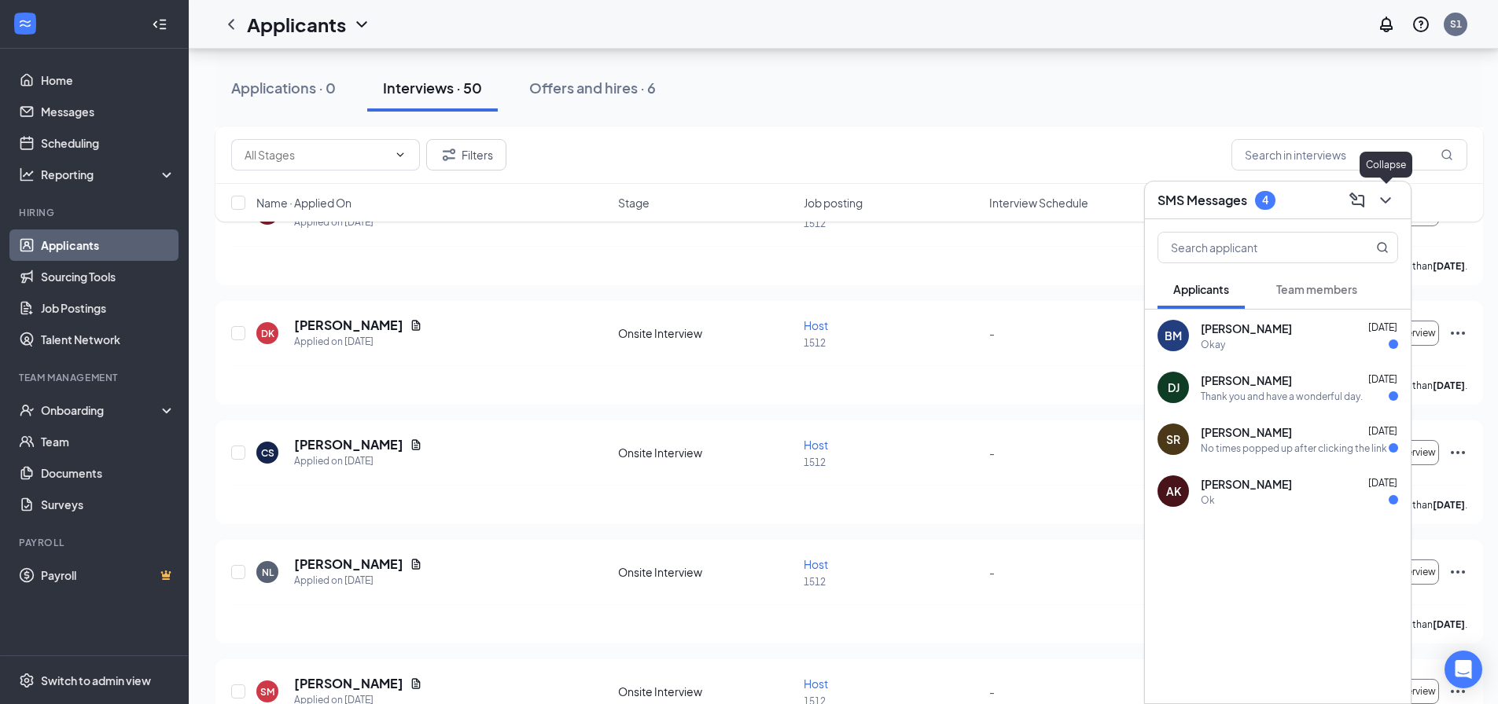
click at [1394, 201] on icon "ChevronDown" at bounding box center [1385, 200] width 19 height 19
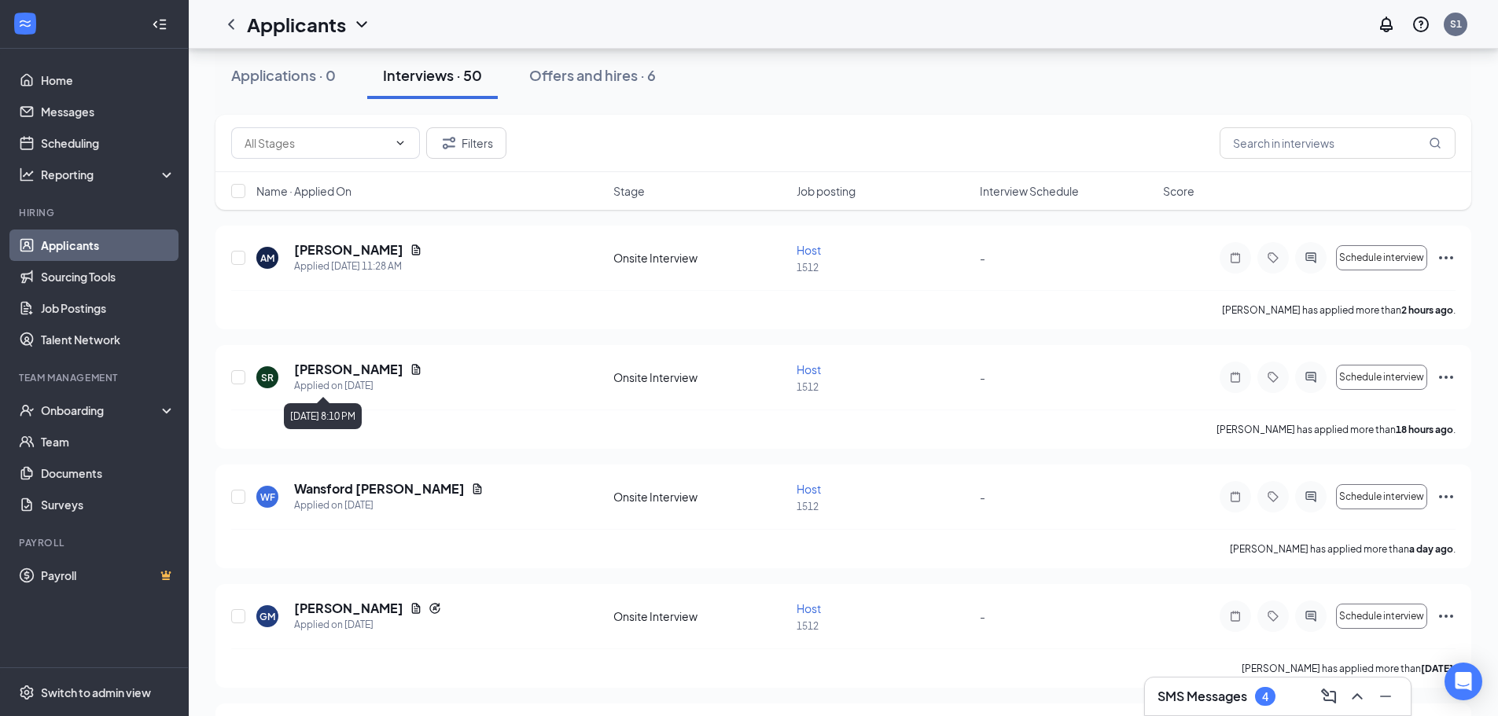
scroll to position [157, 0]
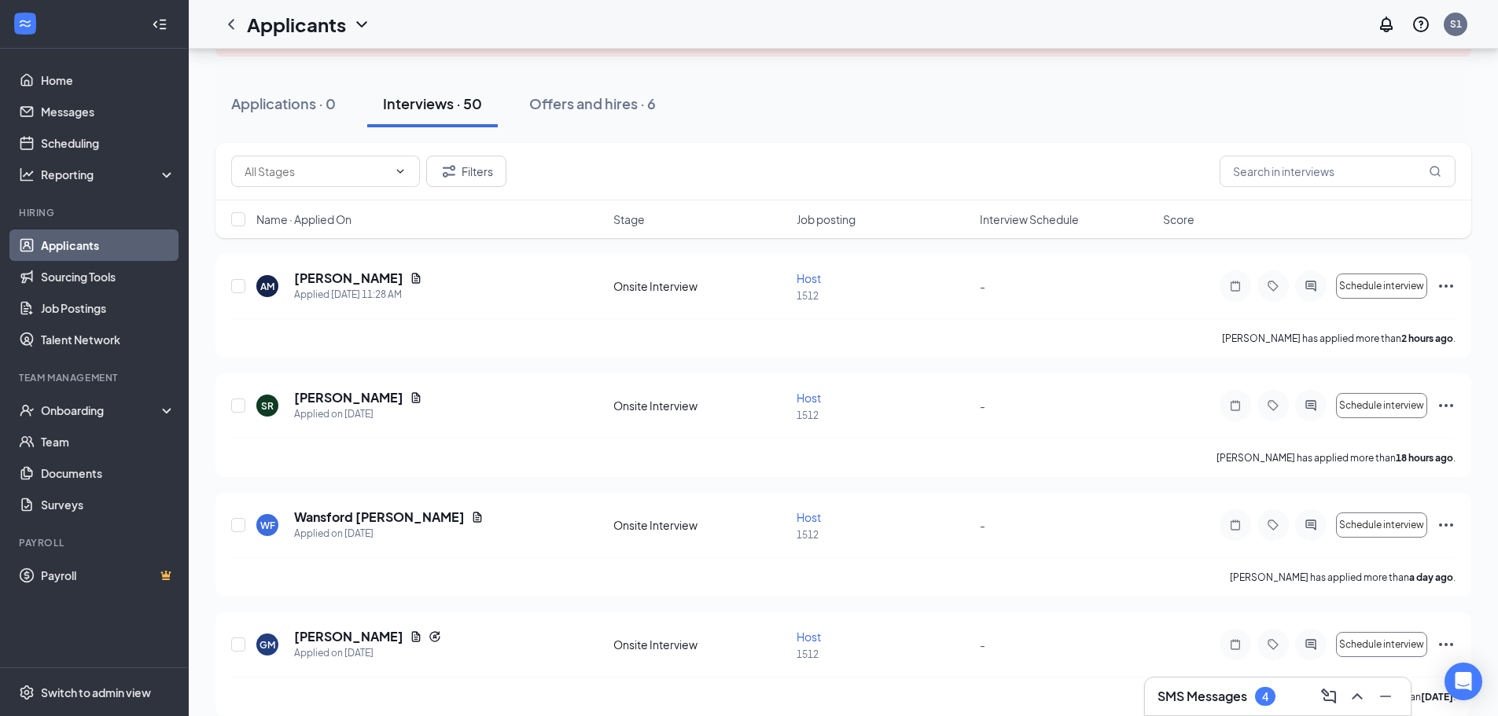
click at [1270, 702] on div "4" at bounding box center [1265, 696] width 20 height 19
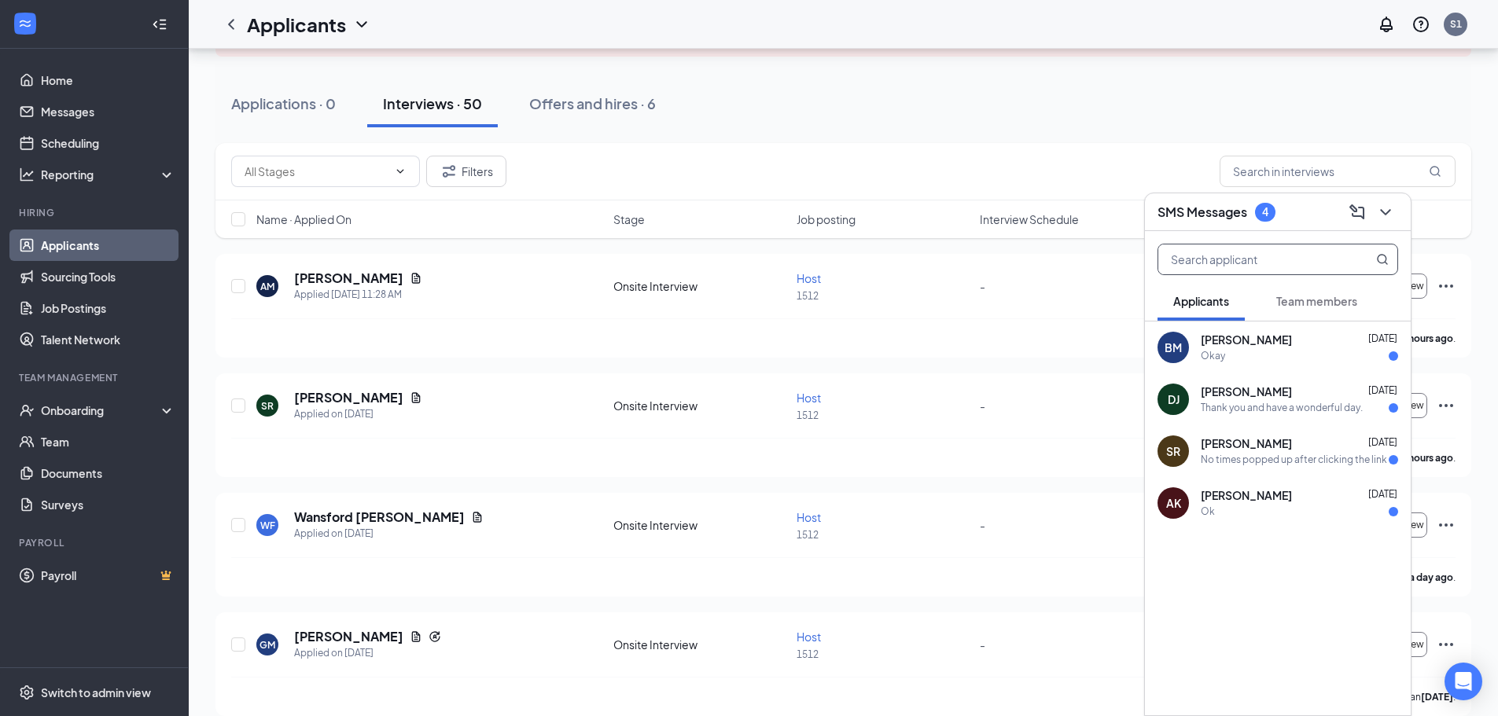
click at [1266, 266] on input "text" at bounding box center [1251, 259] width 186 height 30
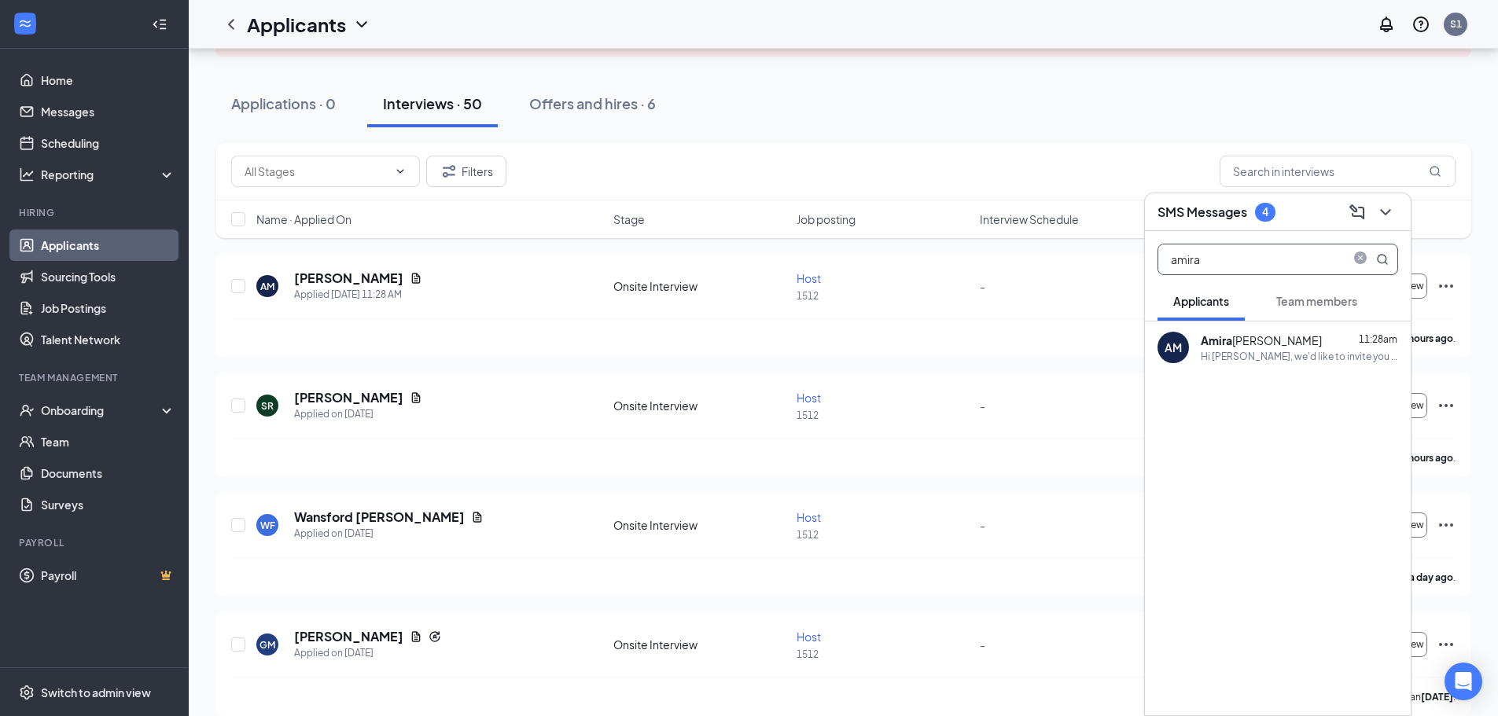
type input "amira"
click at [1260, 347] on div "Amira Mills 11:28am" at bounding box center [1298, 341] width 197 height 16
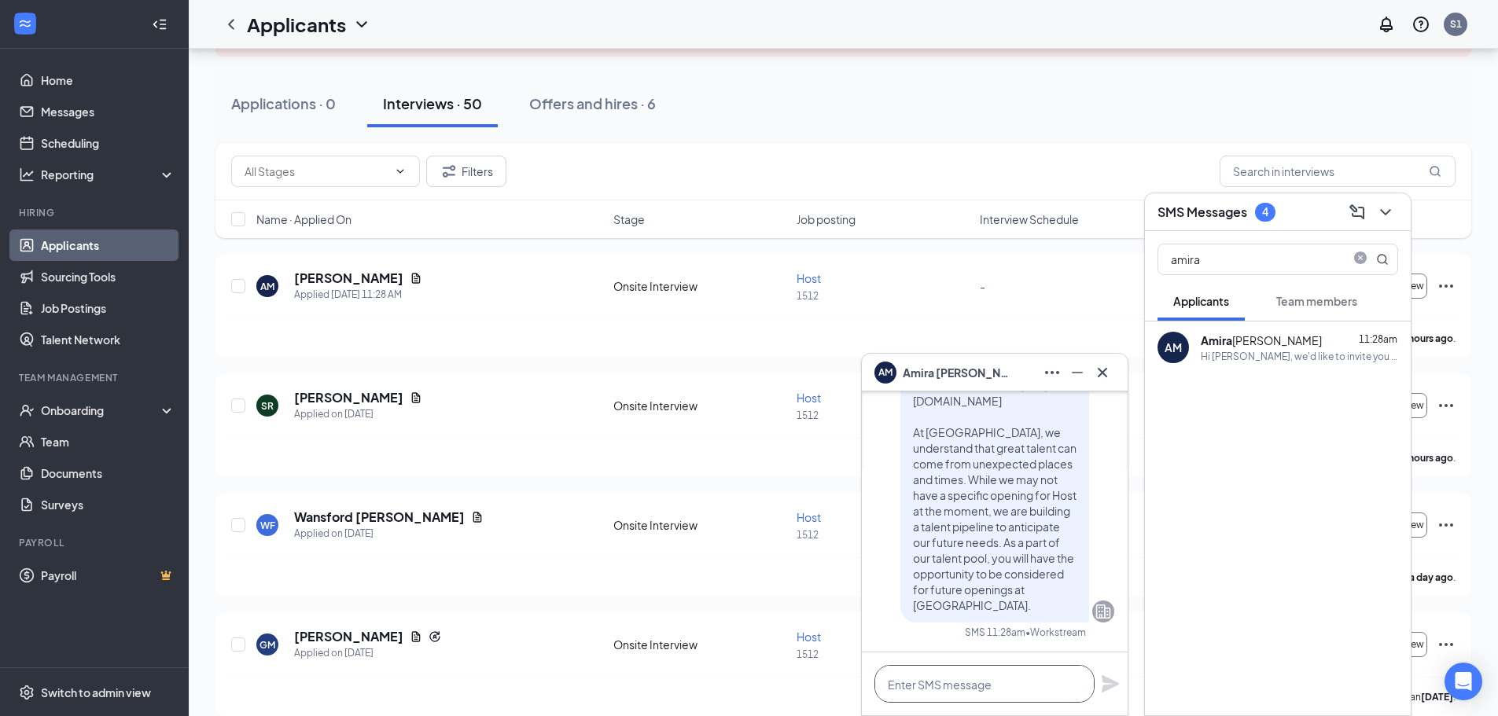
click at [965, 685] on textarea at bounding box center [984, 684] width 220 height 38
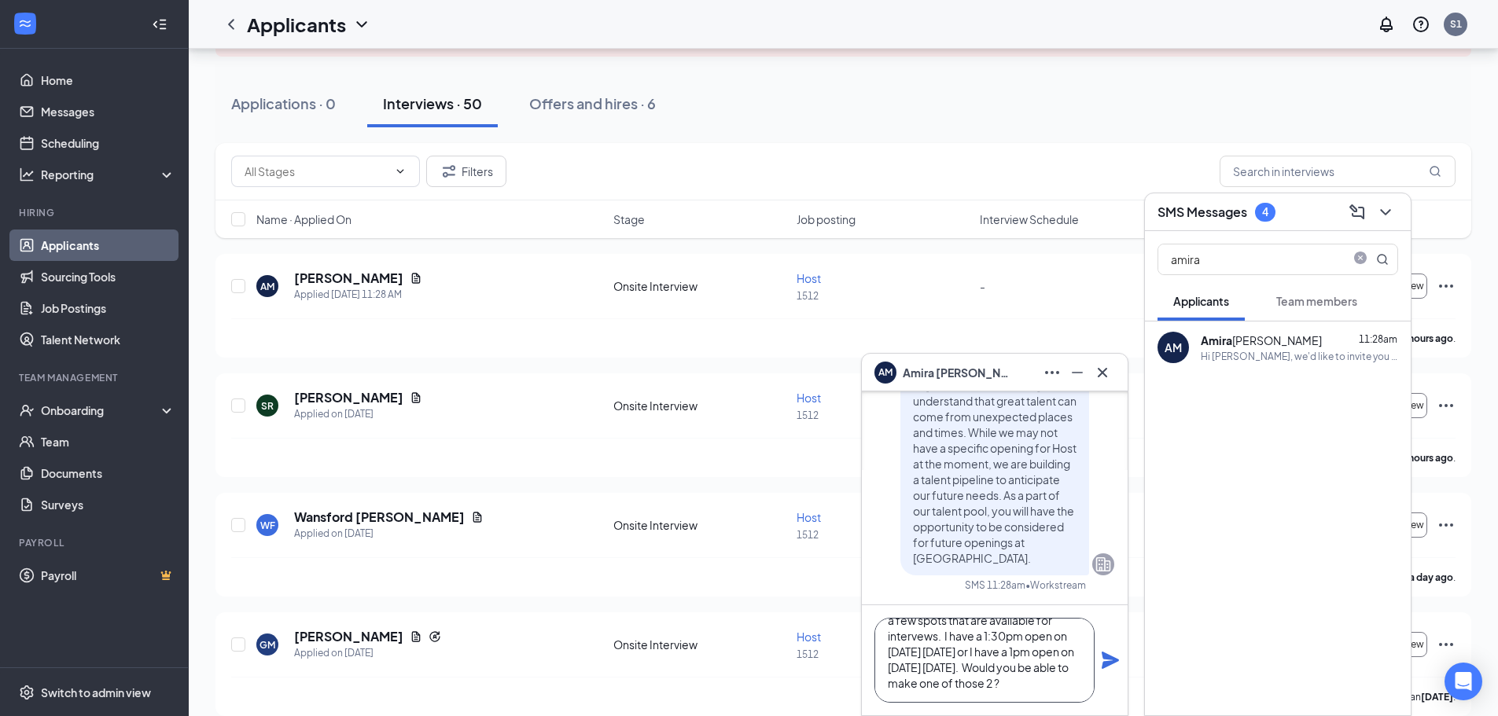
scroll to position [79, 0]
type textarea "Good afternoon [PERSON_NAME], After reviewing your application i have a few spo…"
click at [1106, 674] on div "Good afternoon [PERSON_NAME], After reviewing your application i have a few spo…" at bounding box center [995, 660] width 266 height 110
click at [1108, 666] on icon "Plane" at bounding box center [1109, 660] width 17 height 17
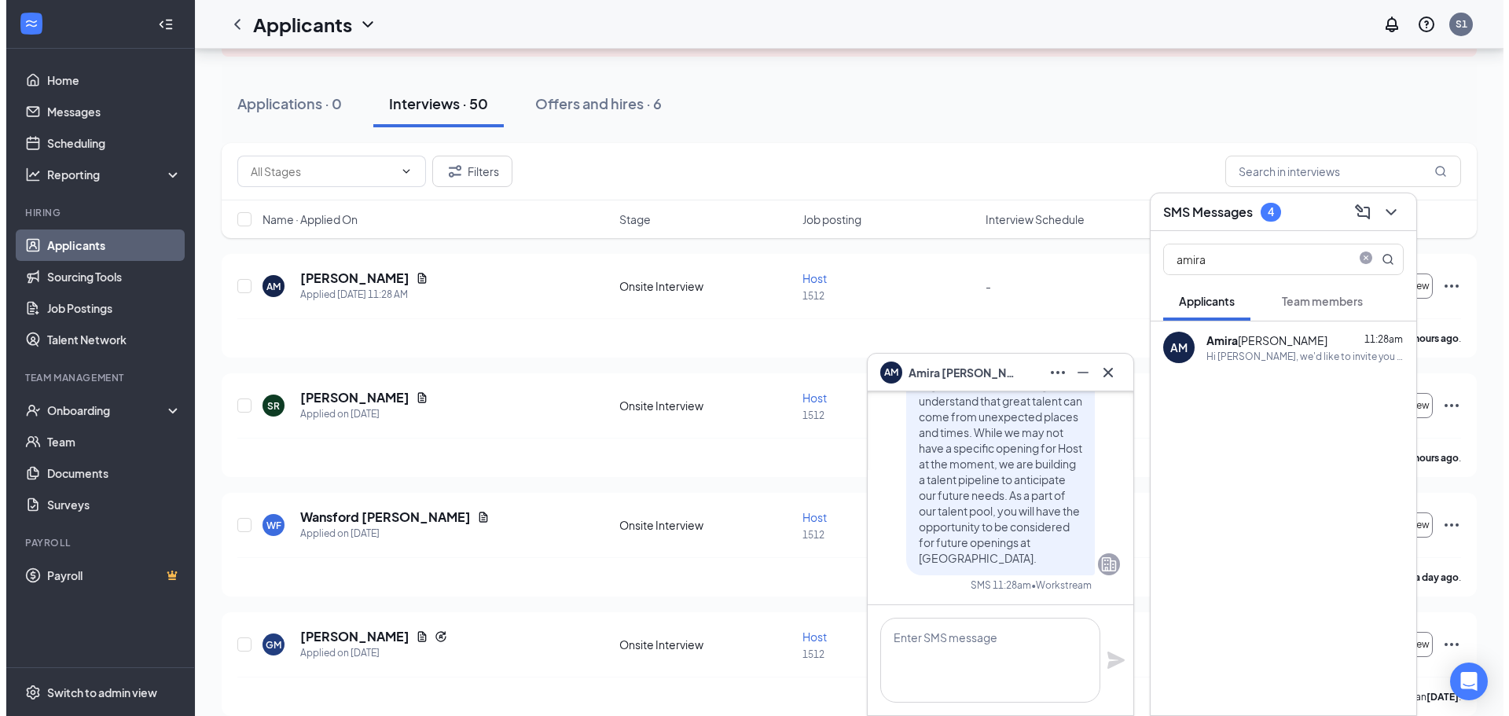
scroll to position [0, 0]
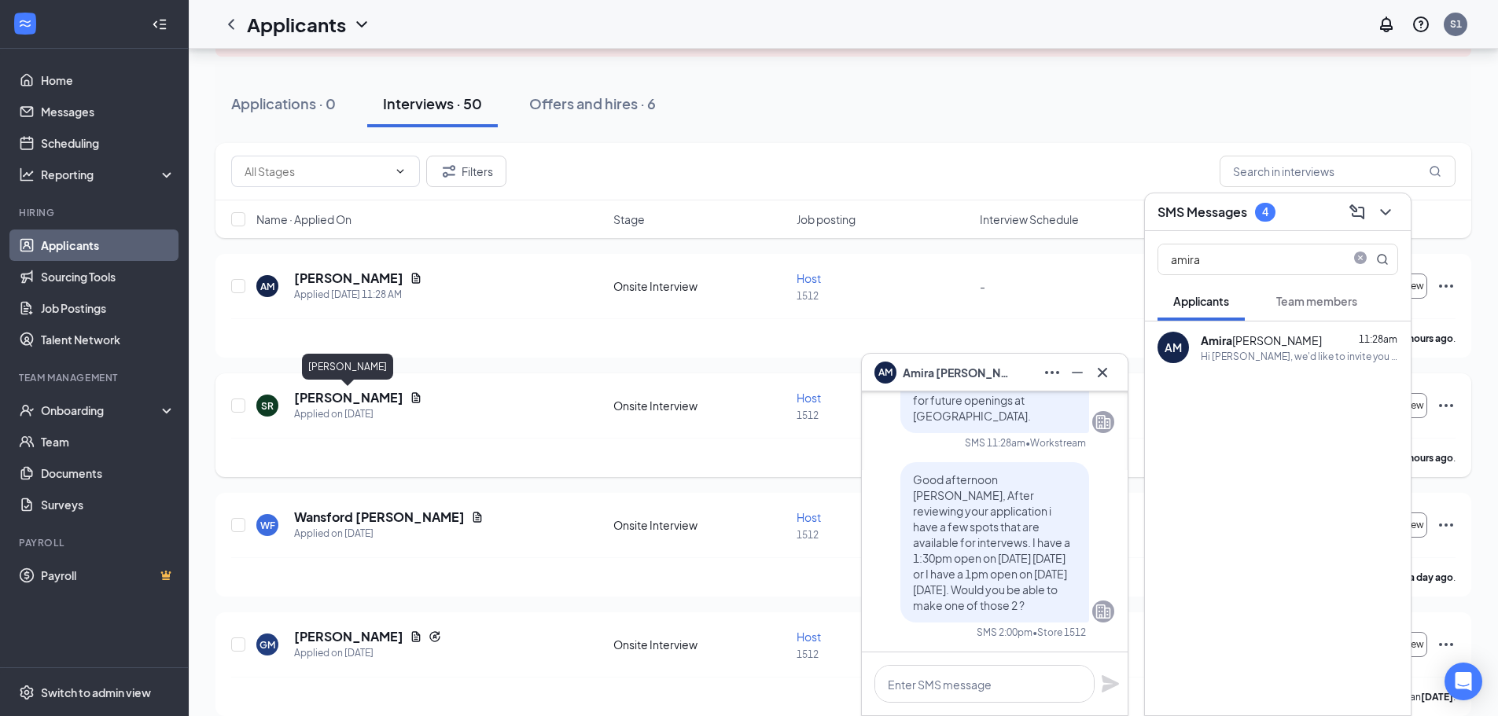
click at [358, 403] on h5 "[PERSON_NAME]" at bounding box center [348, 397] width 109 height 17
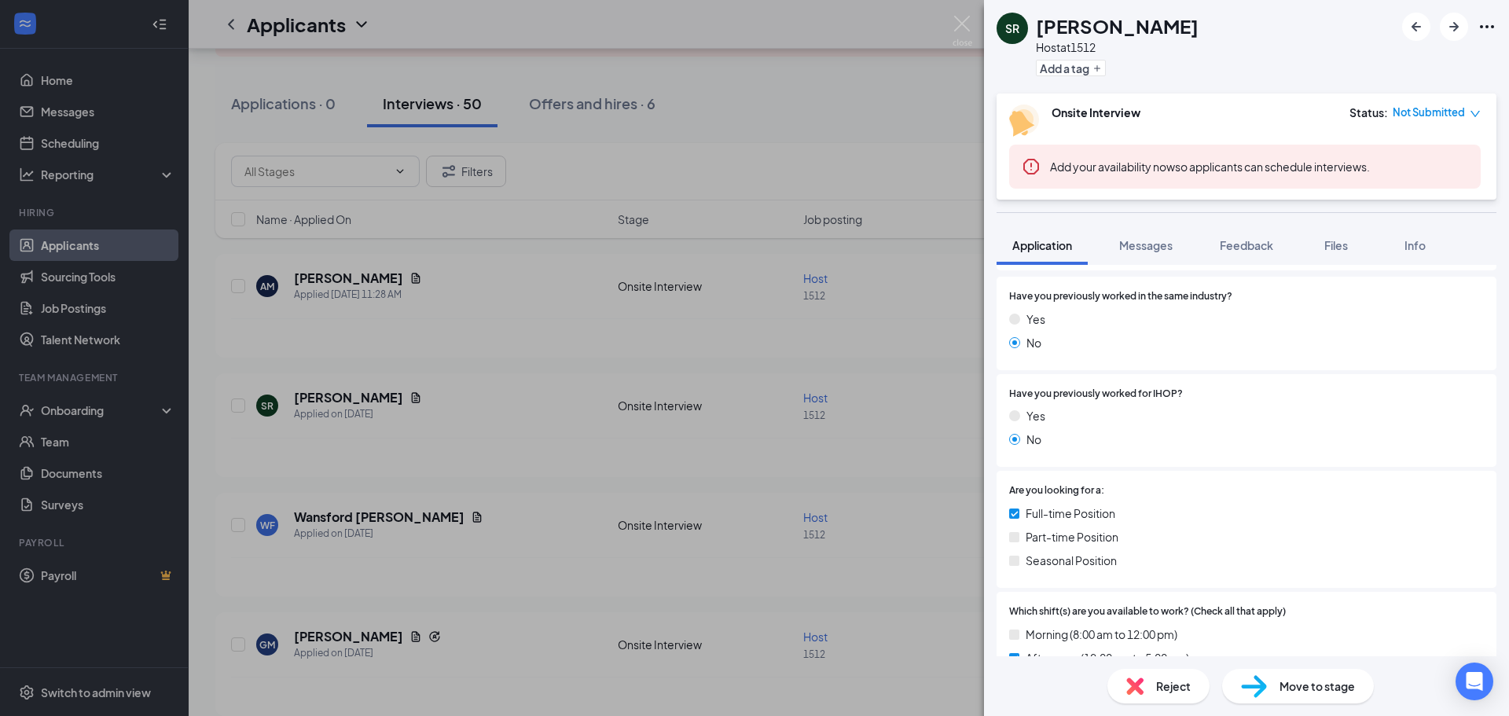
scroll to position [393, 0]
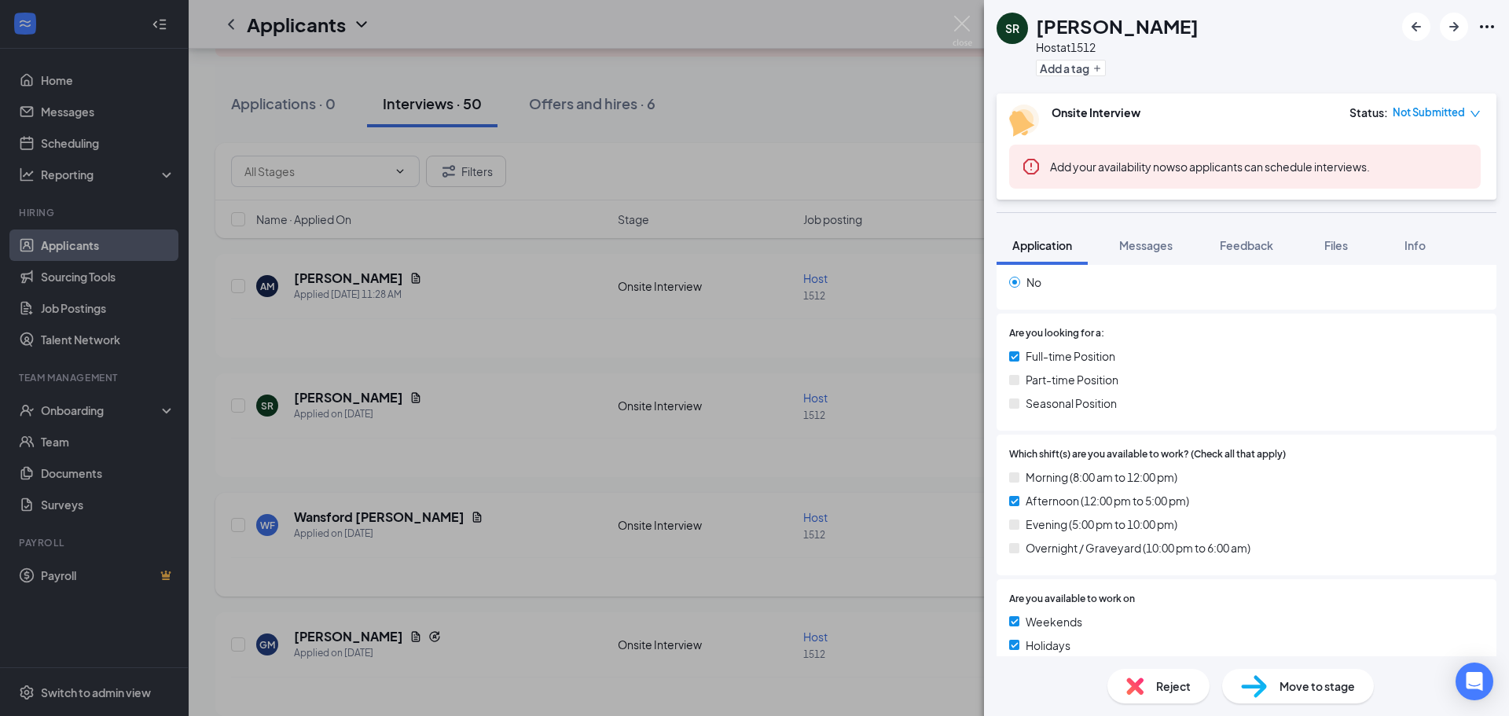
click at [638, 367] on div "SR [PERSON_NAME] Host at 1512 Add a tag Onsite Interview Status : Not Submitted…" at bounding box center [754, 358] width 1509 height 716
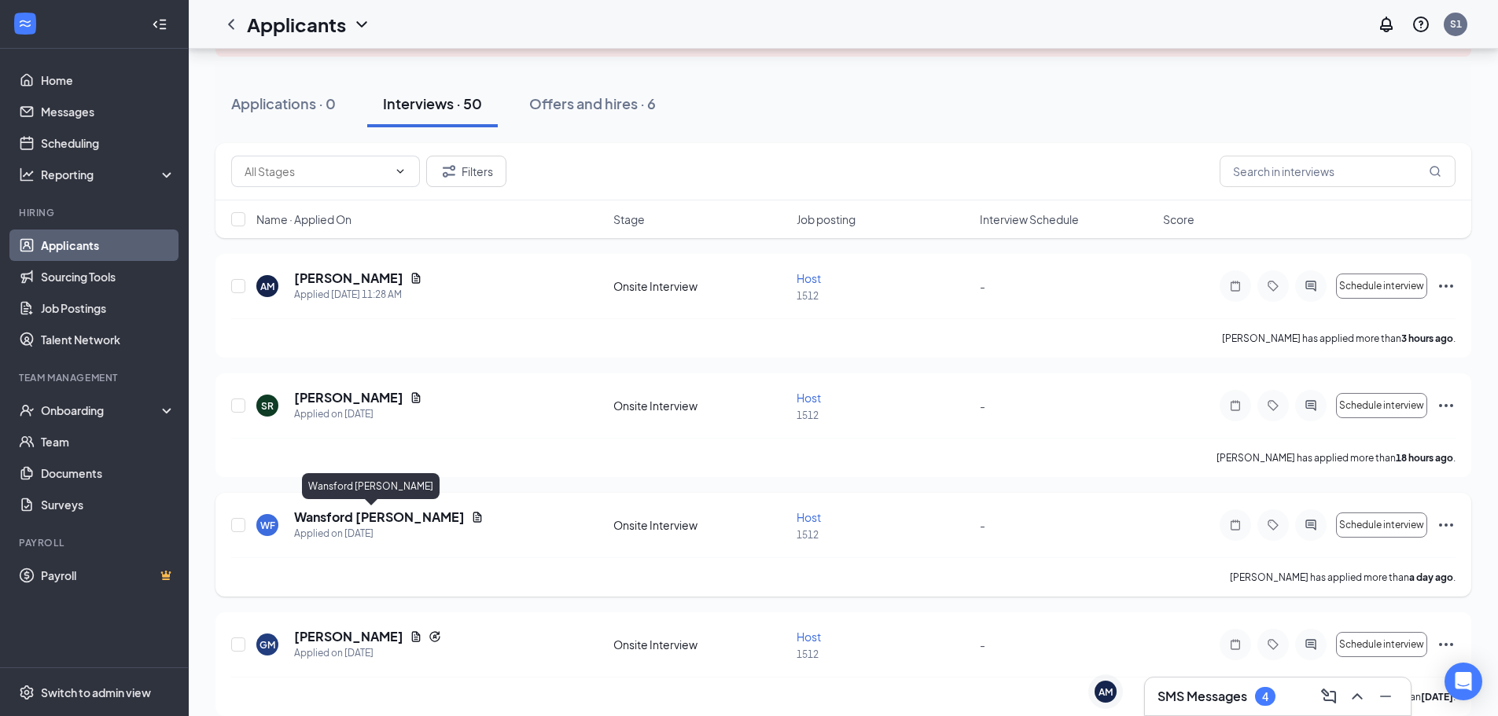
click at [348, 517] on h5 "Wansford [PERSON_NAME]" at bounding box center [379, 517] width 171 height 17
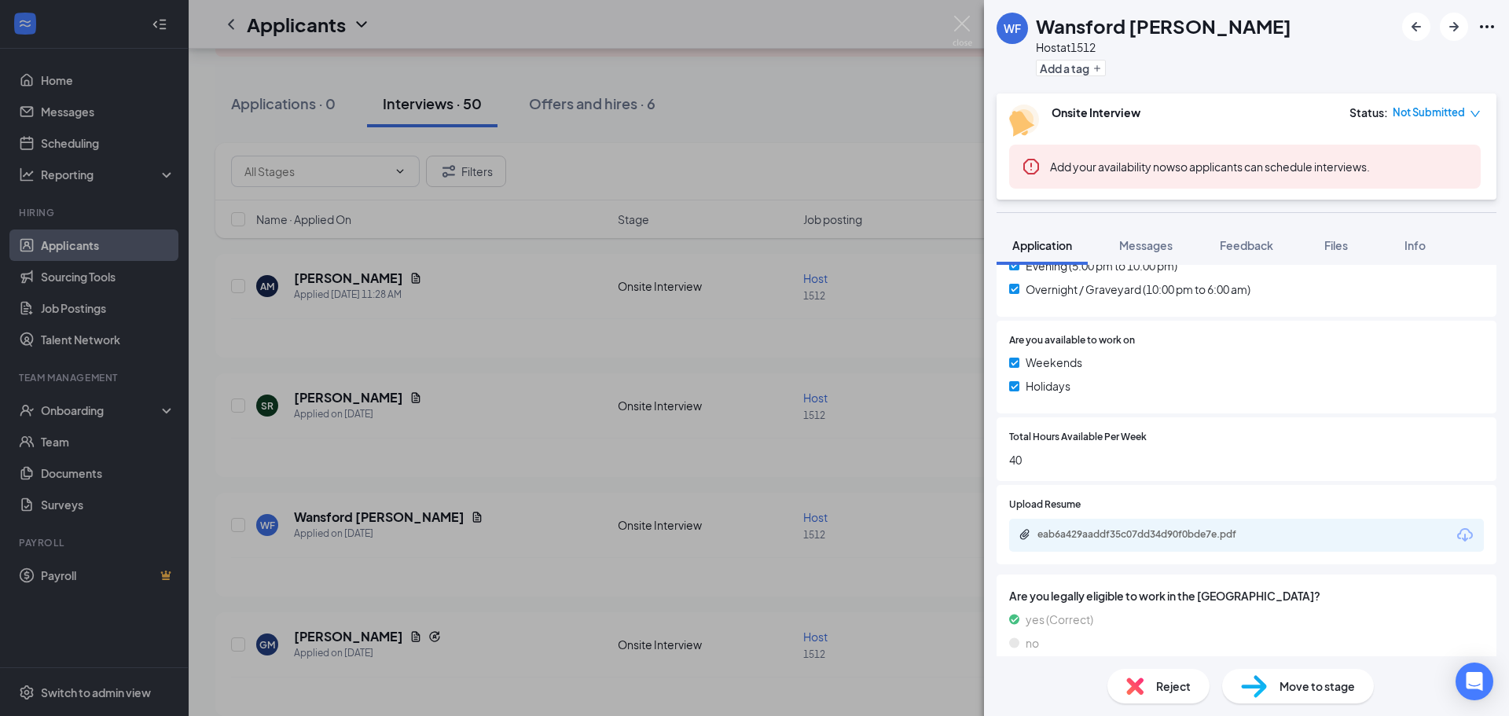
scroll to position [708, 0]
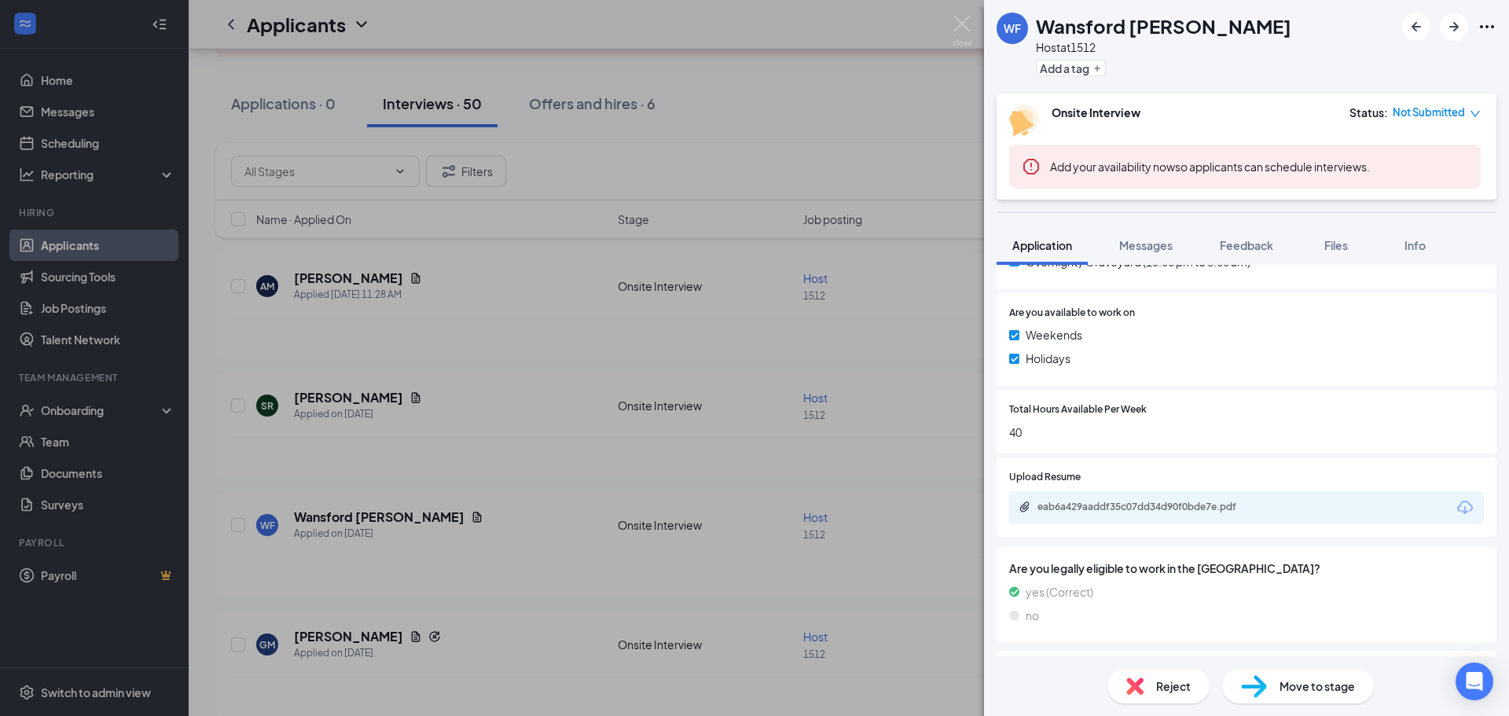
click at [1140, 520] on div "eab6a429aaddf35c07dd34d90f0bde7e.pdf" at bounding box center [1246, 507] width 475 height 33
click at [1138, 507] on div "eab6a429aaddf35c07dd34d90f0bde7e.pdf" at bounding box center [1148, 507] width 220 height 13
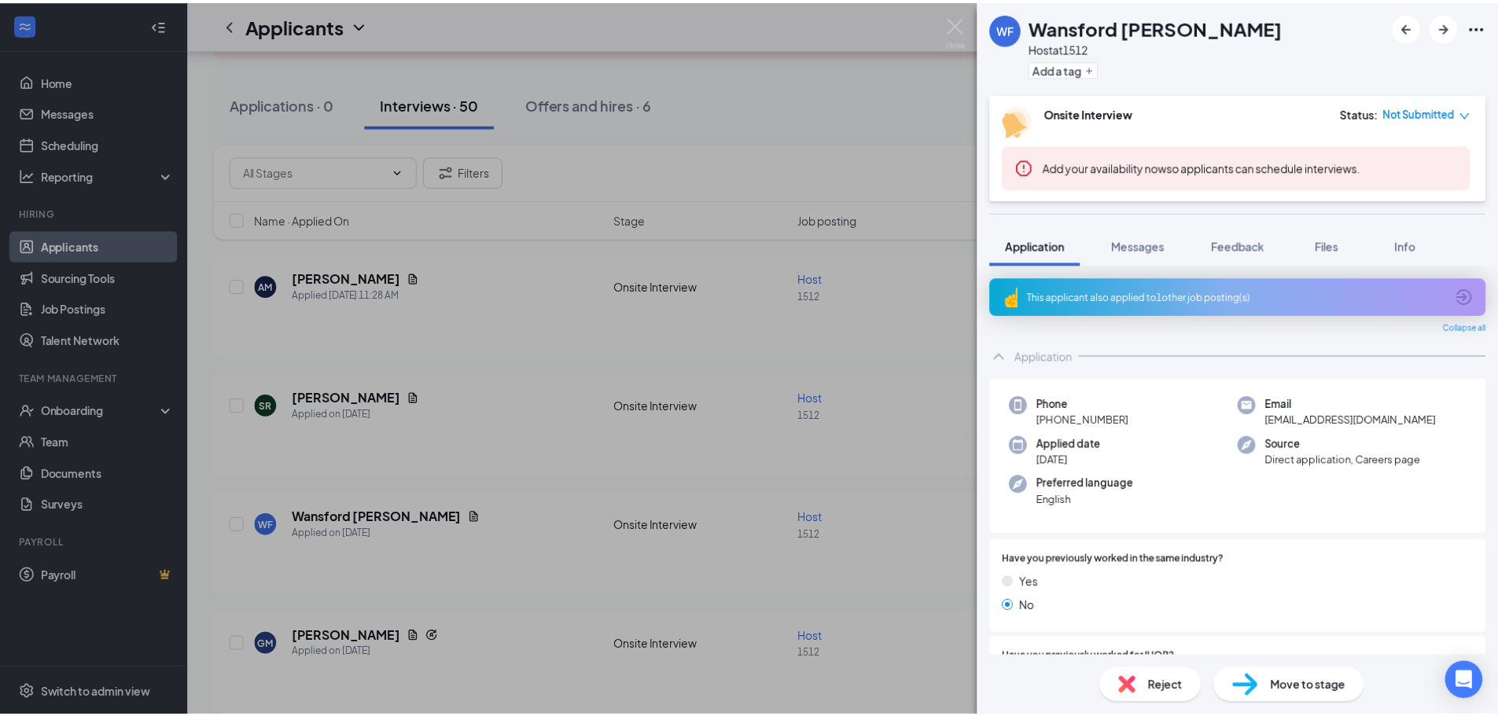
scroll to position [708, 0]
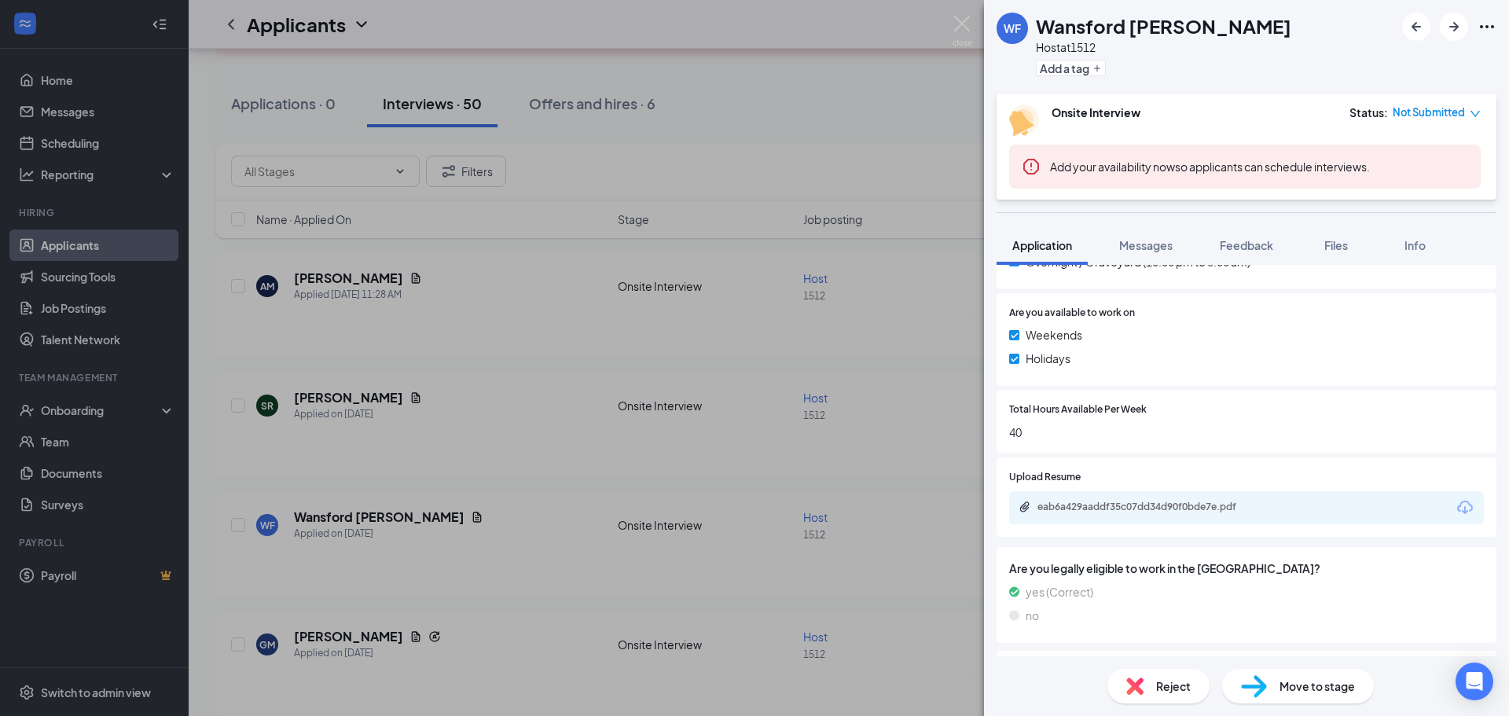
click at [829, 138] on div "WF [PERSON_NAME] Host at 1512 Add a tag Onsite Interview Status : Not Submitted…" at bounding box center [754, 358] width 1509 height 716
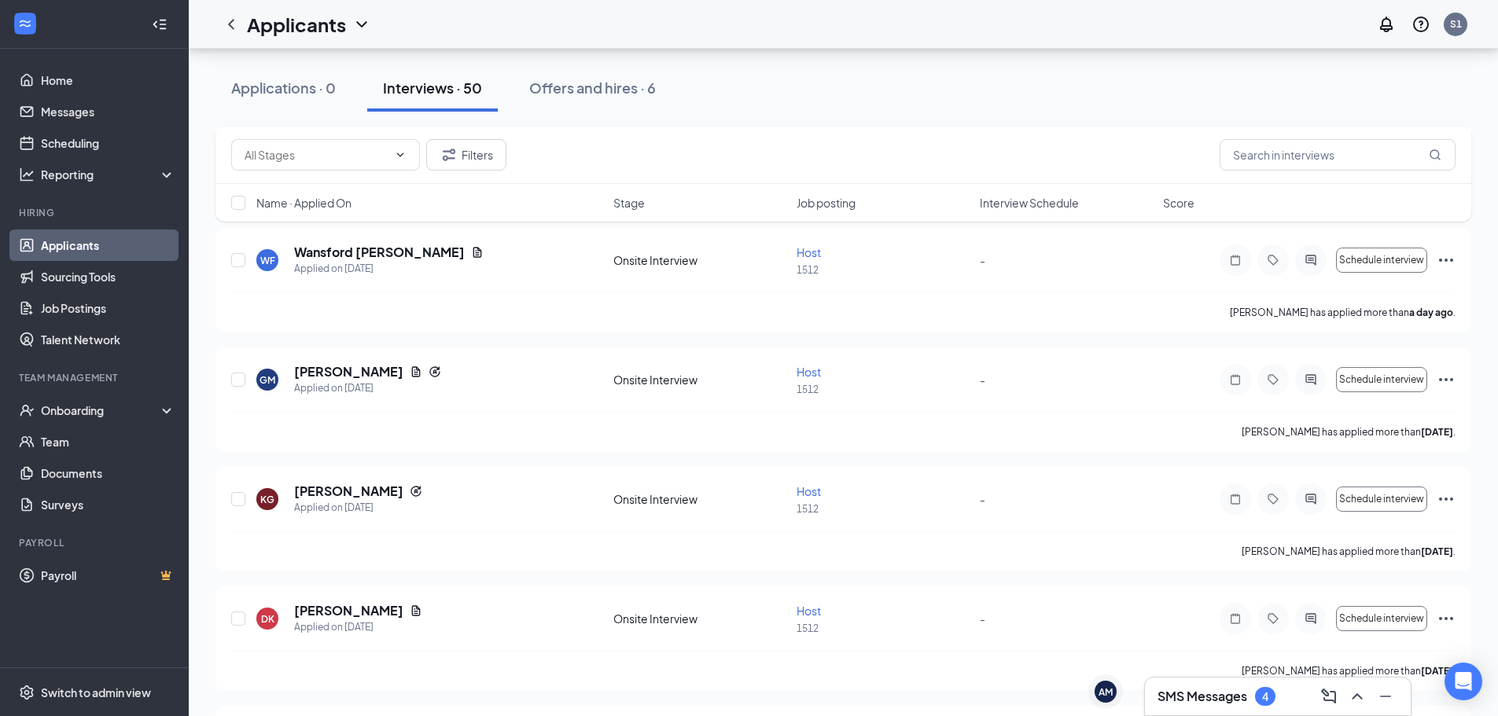
scroll to position [472, 0]
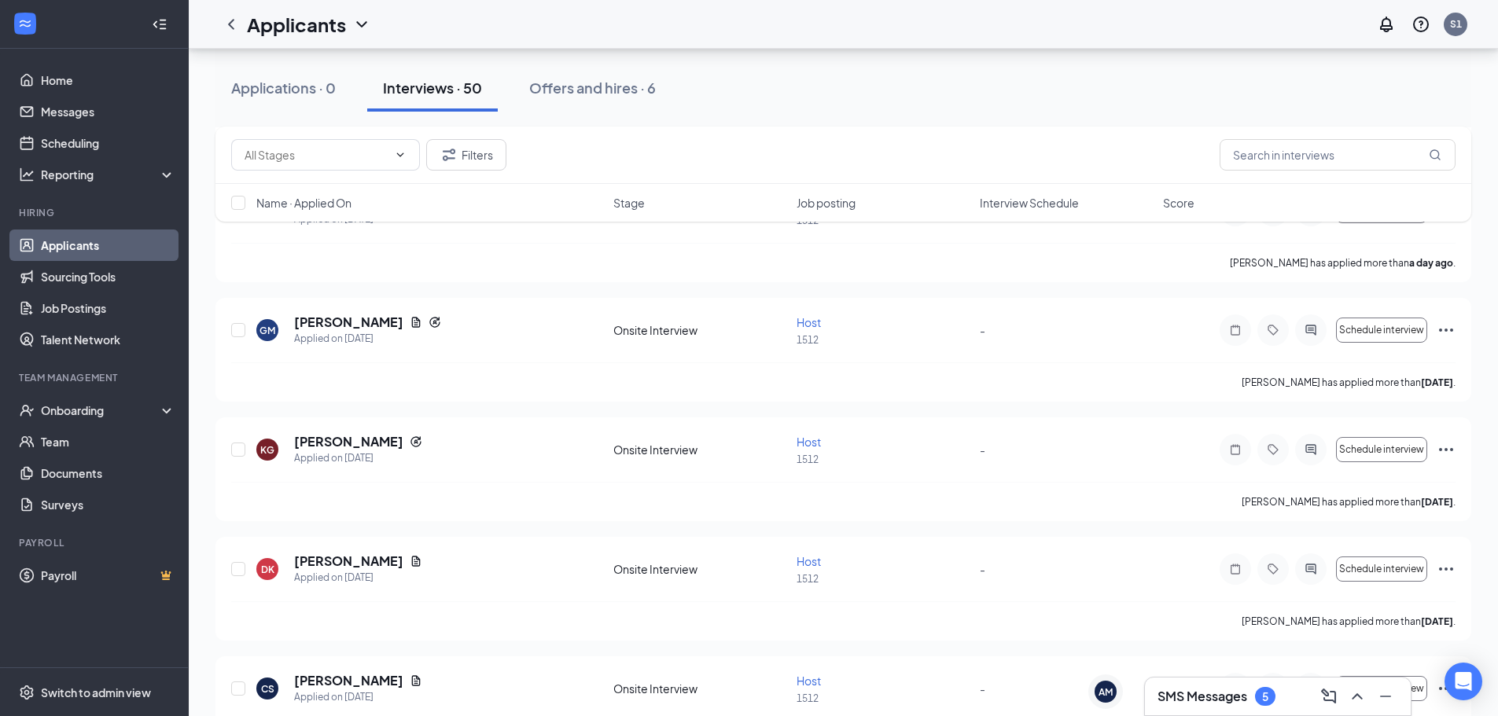
click at [1196, 693] on h3 "SMS Messages" at bounding box center [1202, 696] width 90 height 17
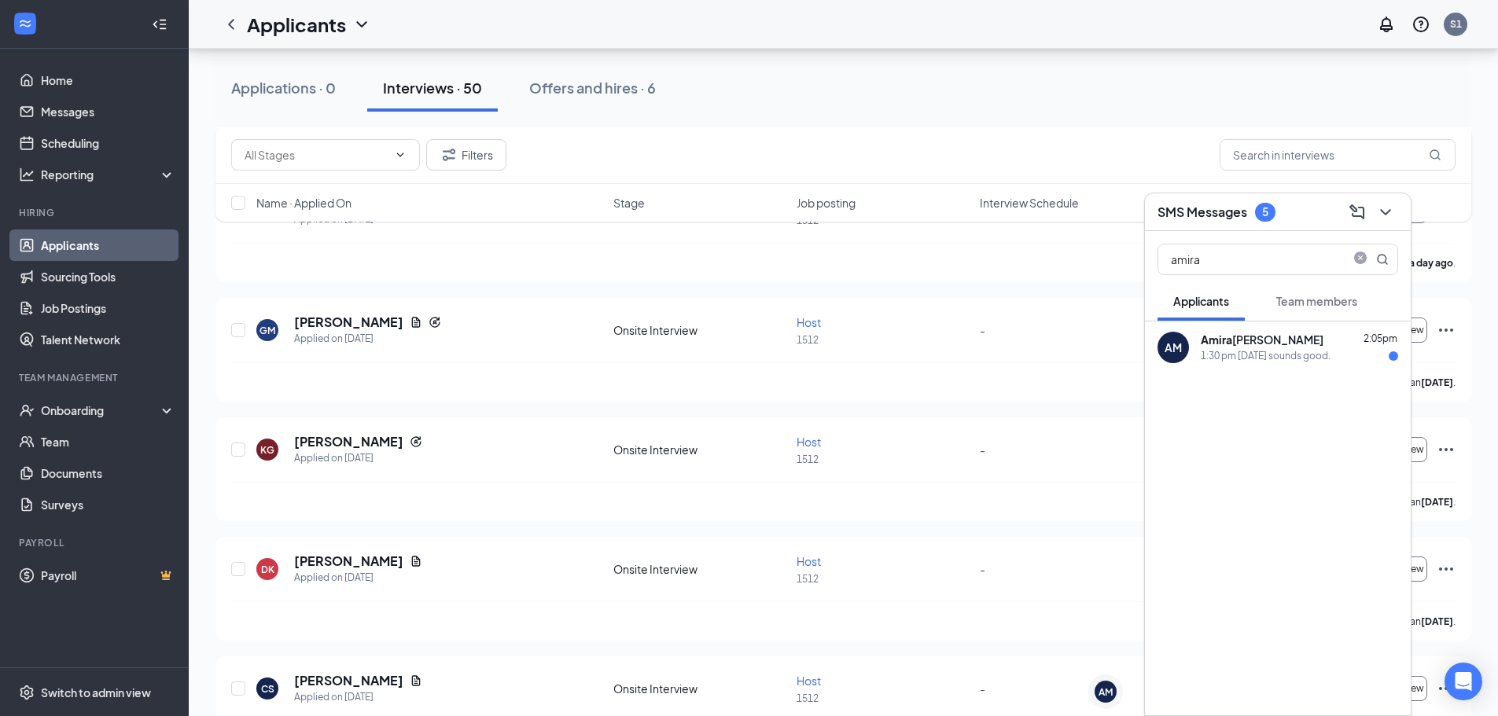
click at [1292, 353] on div "1:30 pm [DATE] sounds good." at bounding box center [1265, 356] width 130 height 13
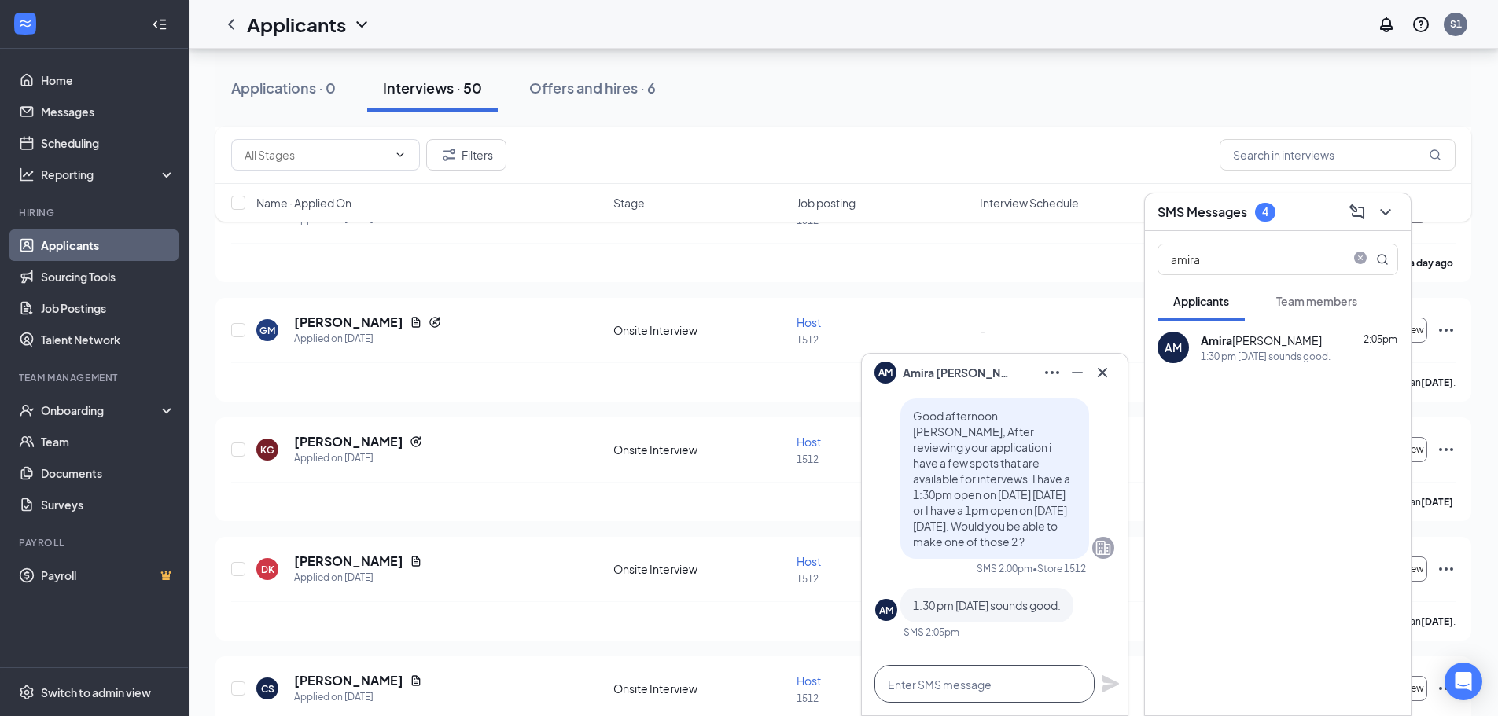
click at [955, 694] on textarea at bounding box center [984, 684] width 220 height 38
click at [1031, 686] on textarea "Thank you, see you [DATE]." at bounding box center [984, 684] width 220 height 38
click at [0, 0] on div "[DATE]." at bounding box center [0, 0] width 0 height 0
type textarea "Thank you, see you [DATE]."
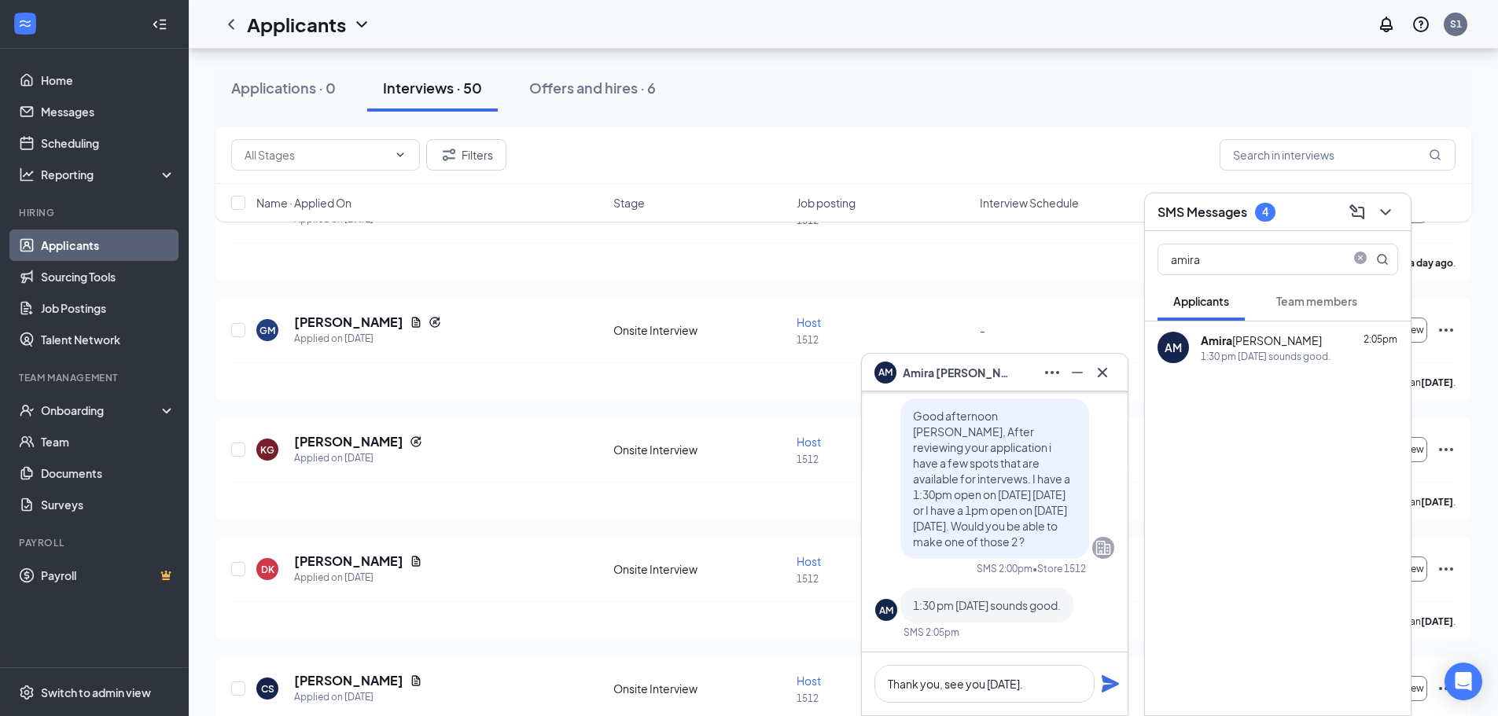
click at [1112, 686] on icon "Plane" at bounding box center [1109, 683] width 17 height 17
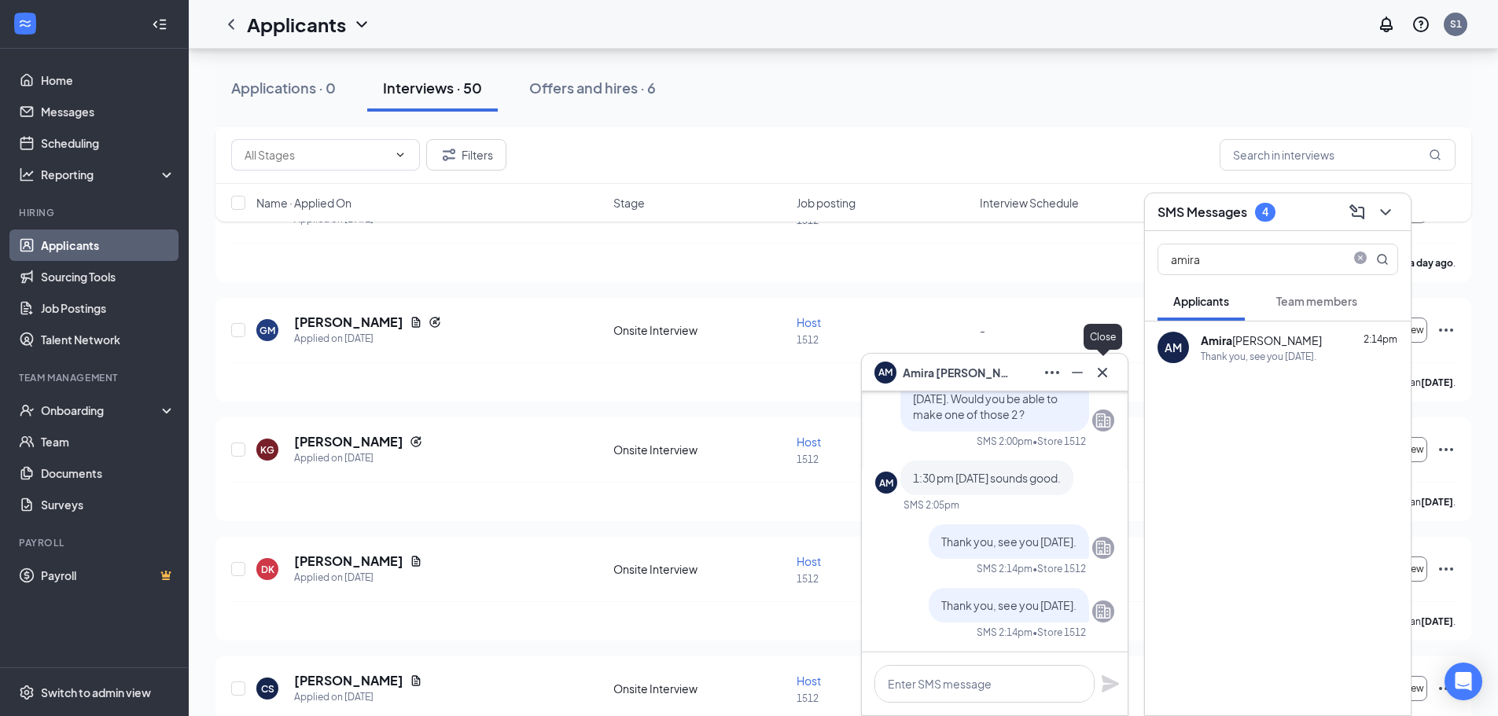
click at [1103, 380] on icon "Cross" at bounding box center [1102, 372] width 19 height 19
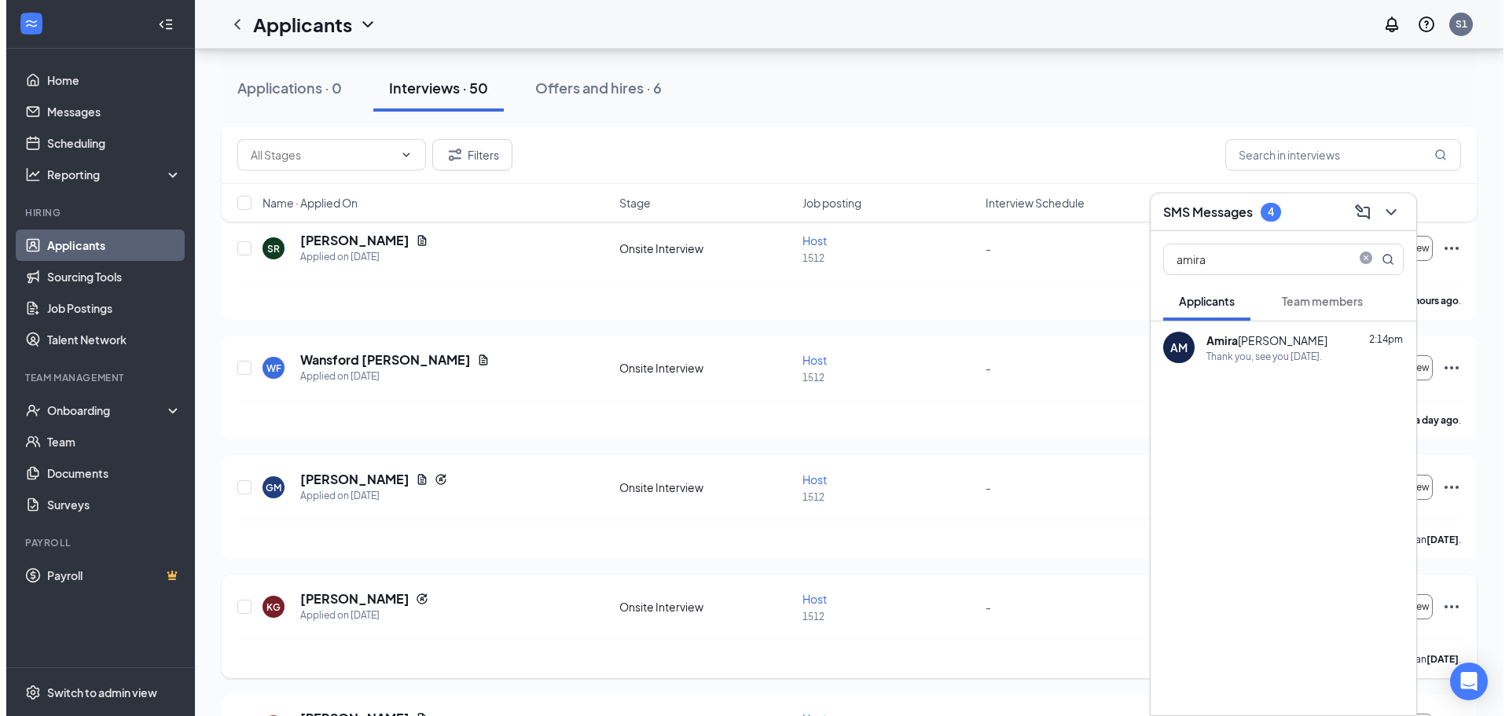
scroll to position [236, 0]
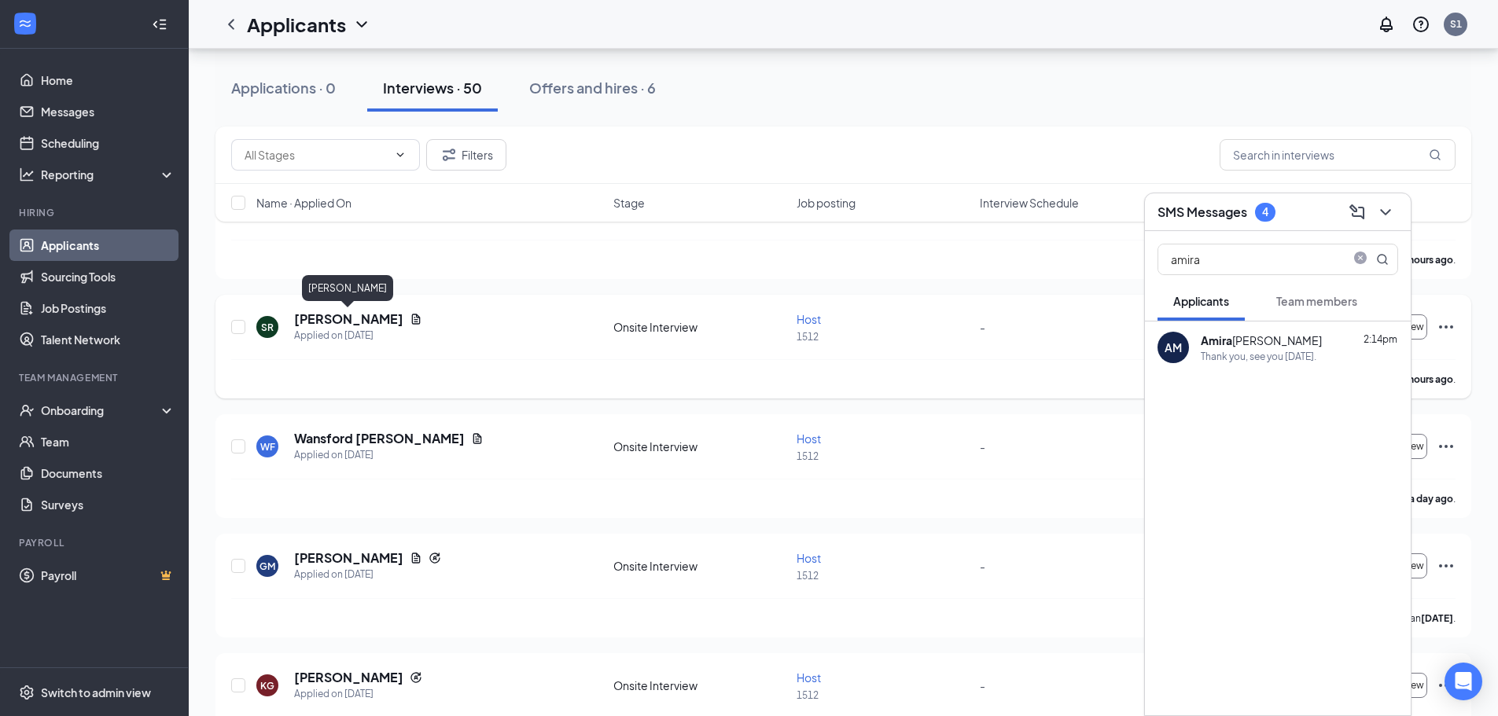
click at [363, 321] on h5 "[PERSON_NAME]" at bounding box center [348, 319] width 109 height 17
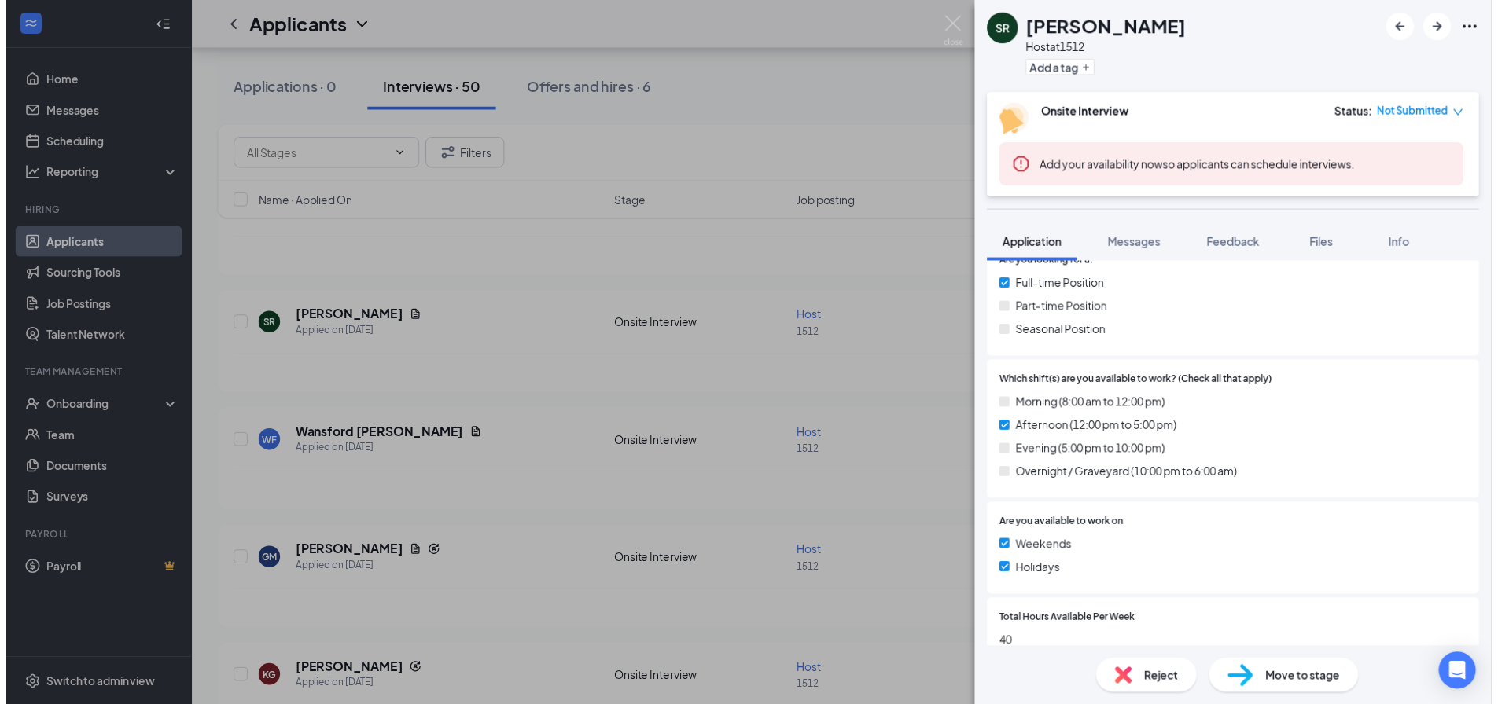
scroll to position [472, 0]
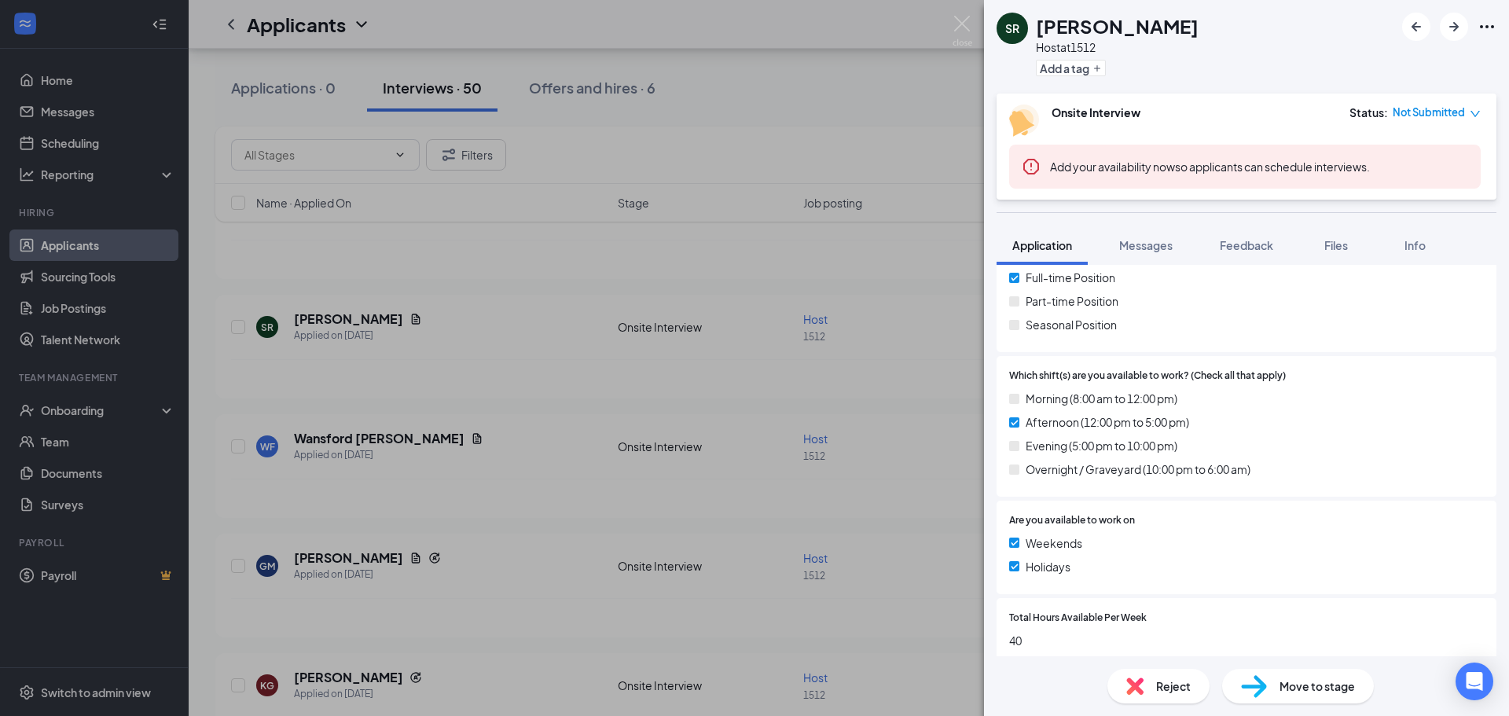
click at [544, 460] on div "SR [PERSON_NAME] Host at 1512 Add a tag Onsite Interview Status : Not Submitted…" at bounding box center [754, 358] width 1509 height 716
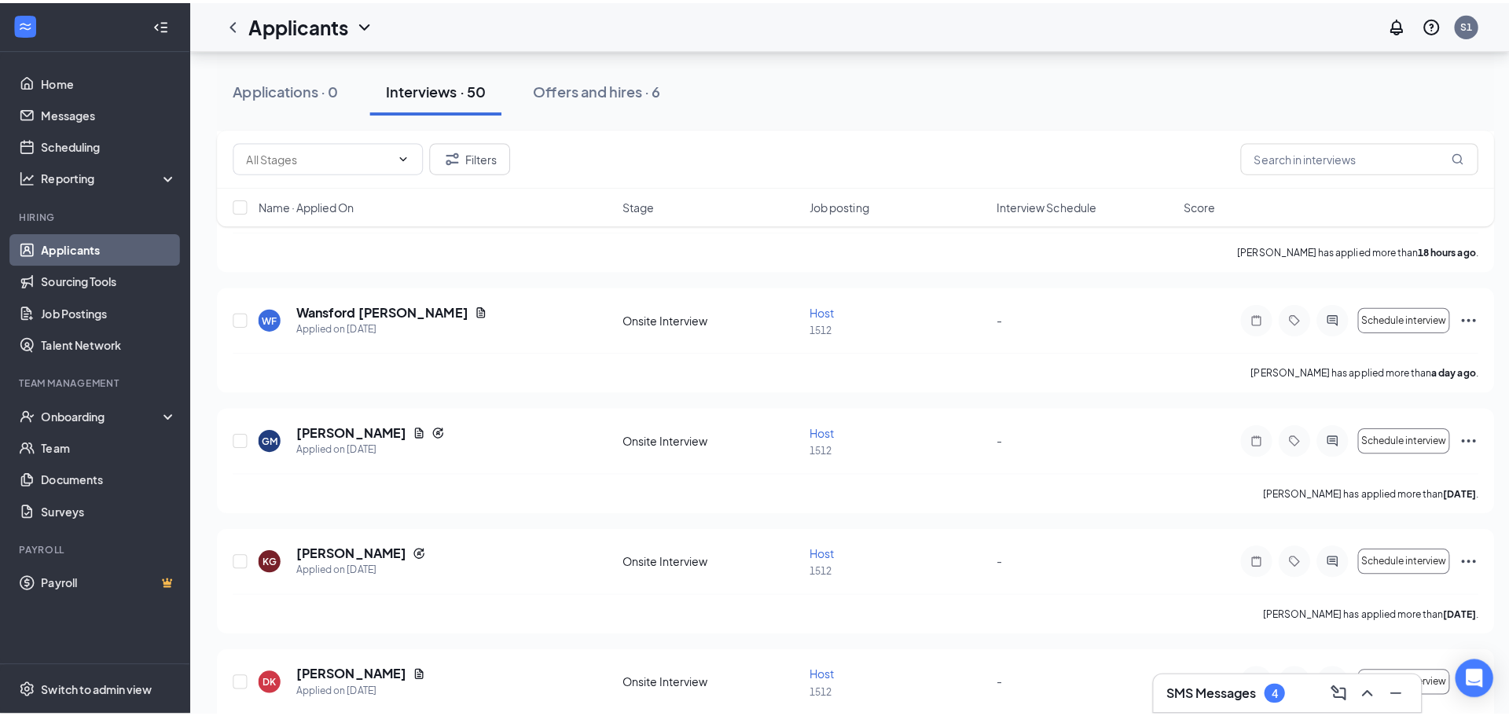
scroll to position [393, 0]
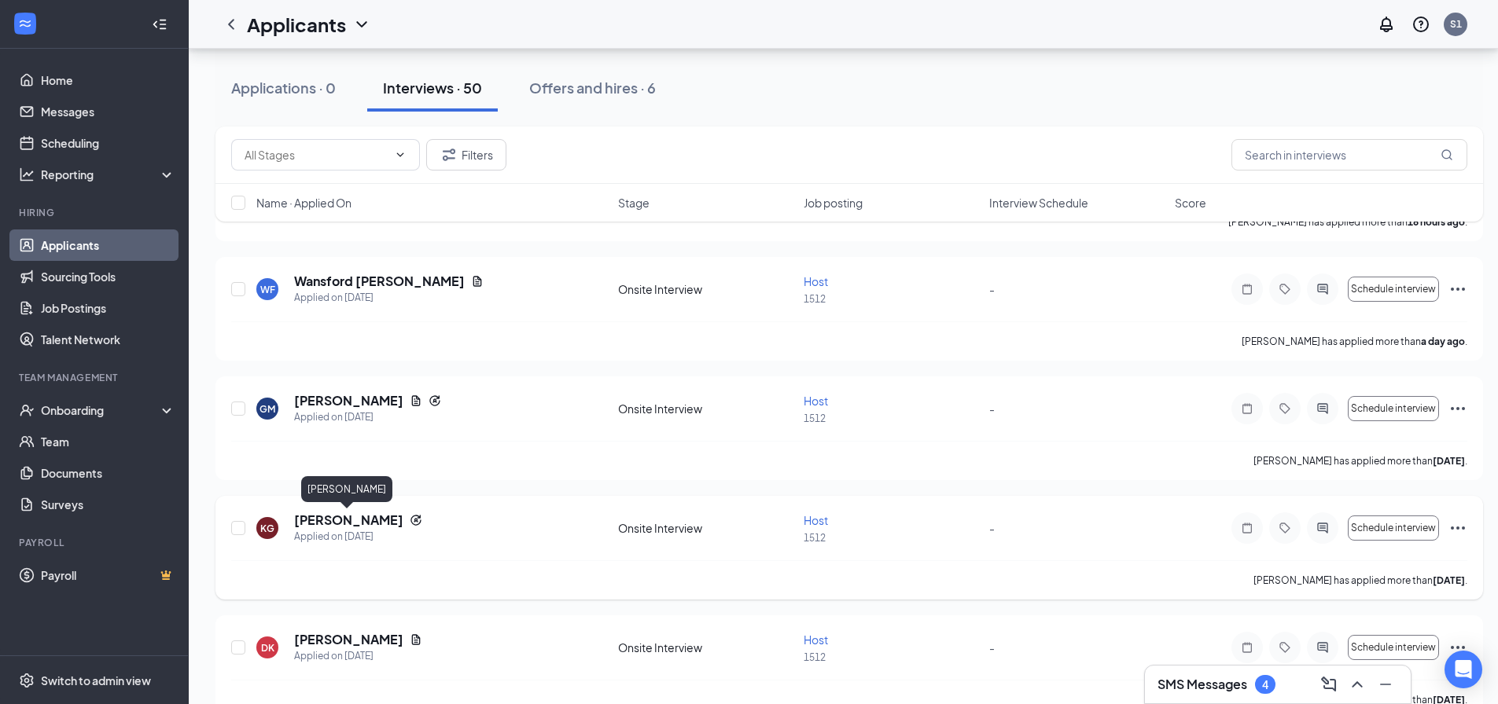
click at [350, 517] on h5 "[PERSON_NAME]" at bounding box center [348, 520] width 109 height 17
